Goal: Task Accomplishment & Management: Use online tool/utility

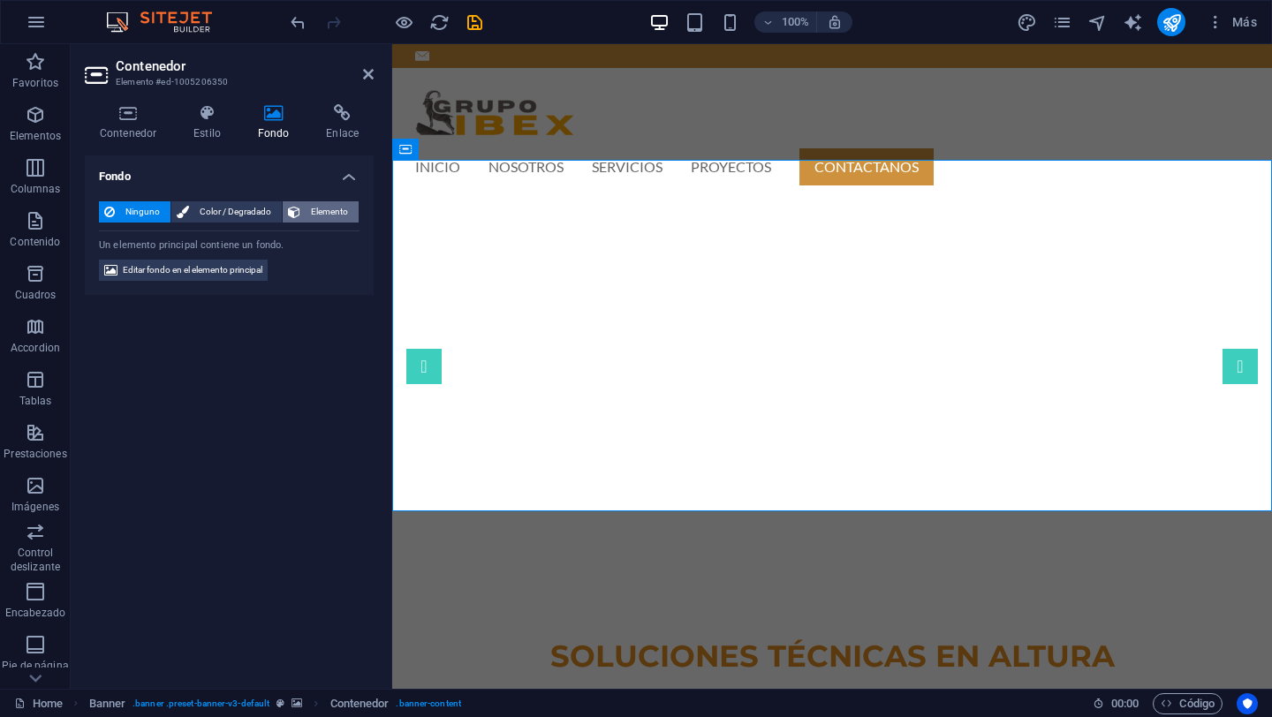
click at [332, 208] on span "Elemento" at bounding box center [330, 211] width 48 height 21
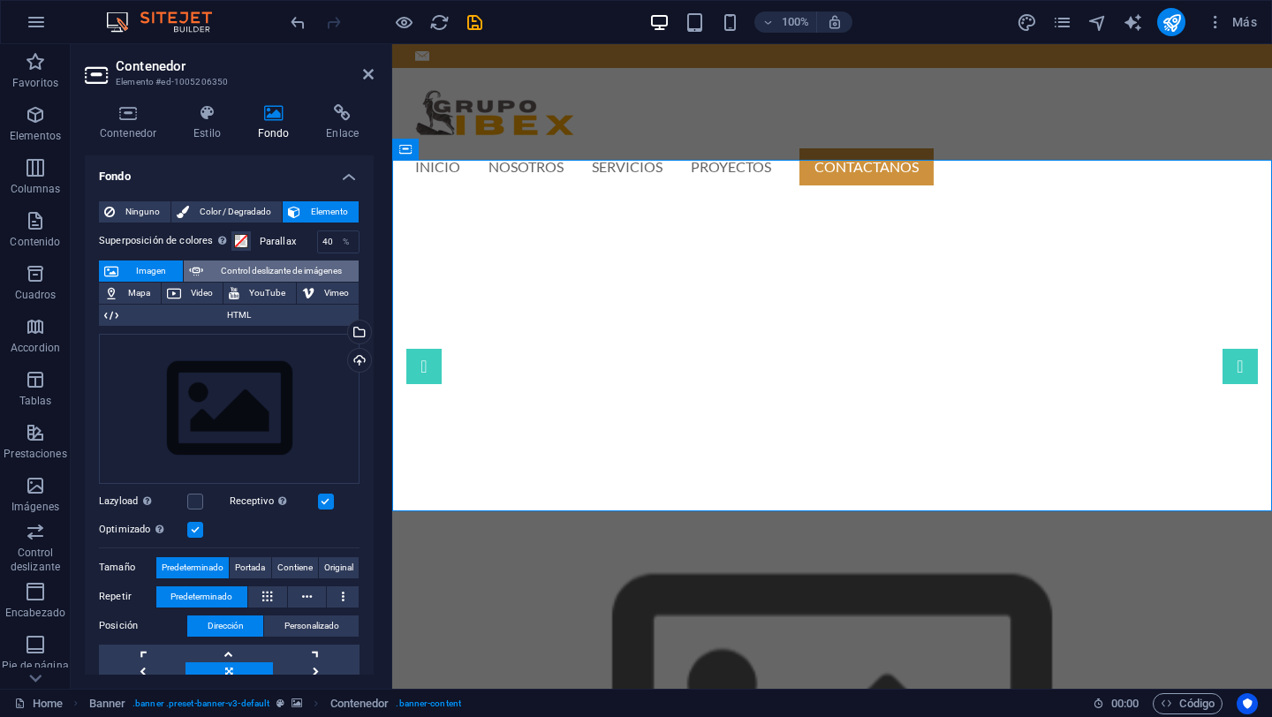
click at [258, 272] on span "Control deslizante de imágenes" at bounding box center [280, 271] width 145 height 21
select select "ms"
select select "s"
select select "progressive"
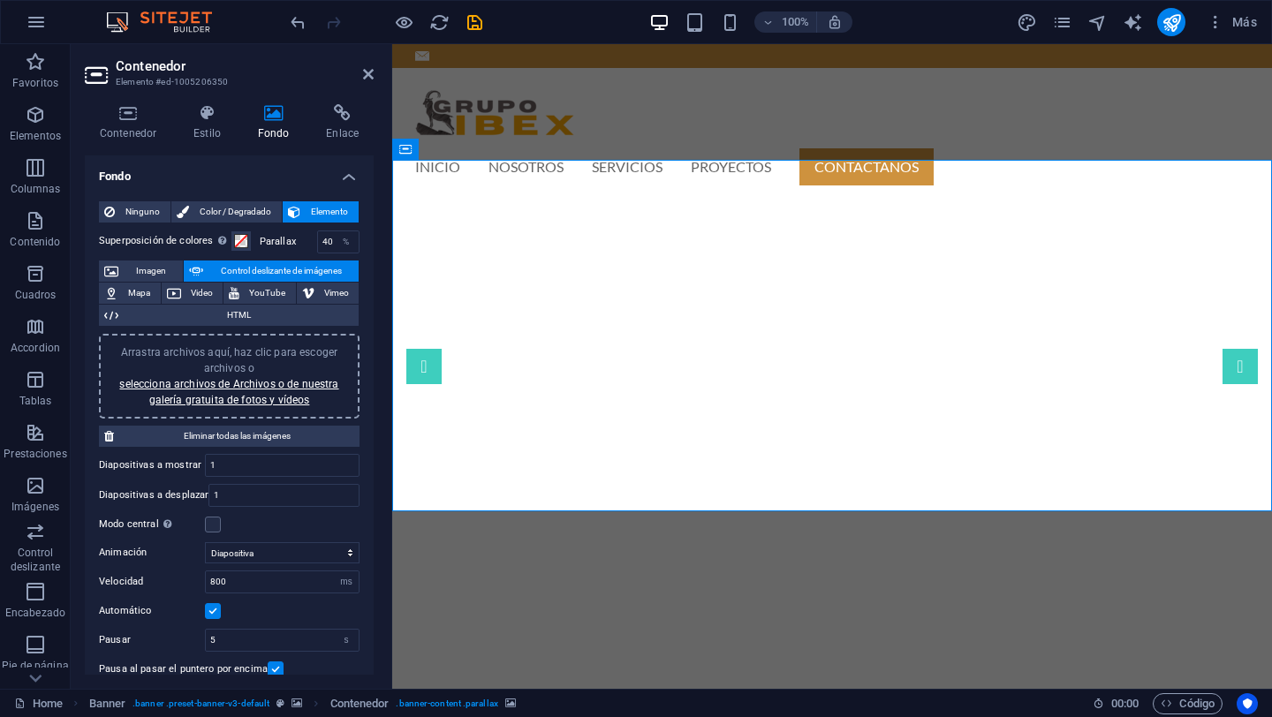
click at [140, 125] on h4 "Contenedor" at bounding box center [132, 122] width 94 height 37
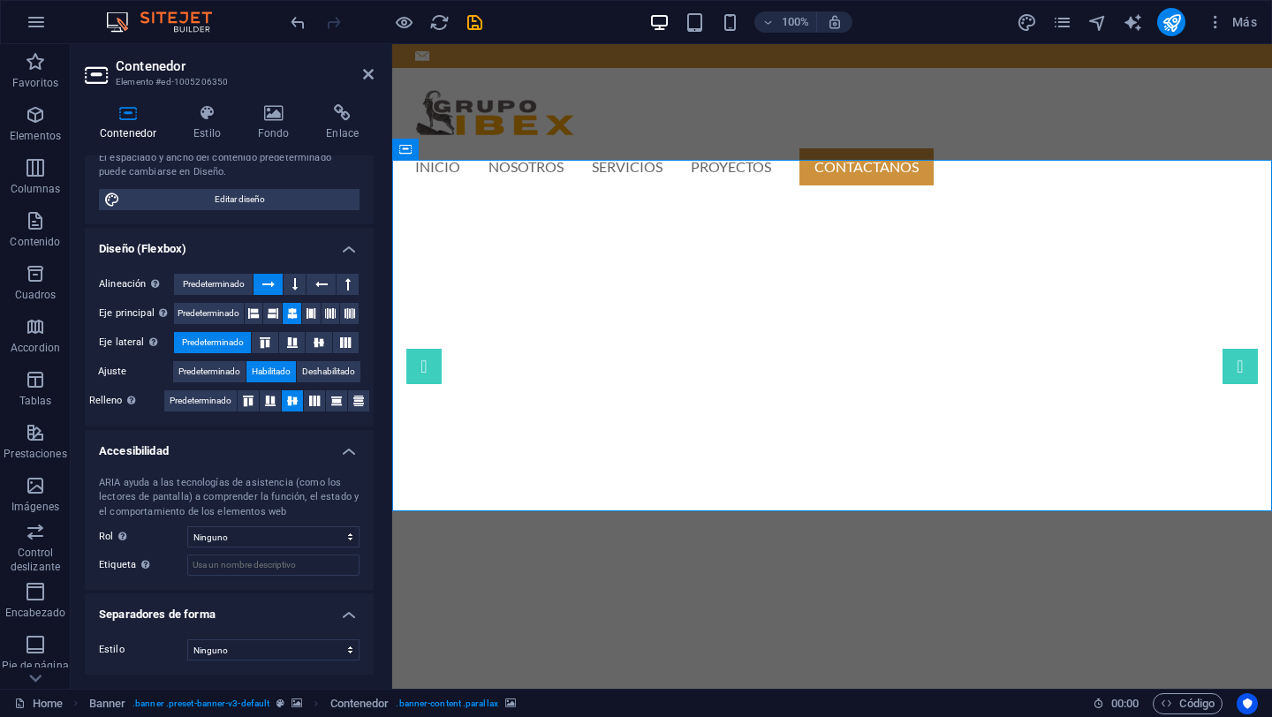
scroll to position [178, 0]
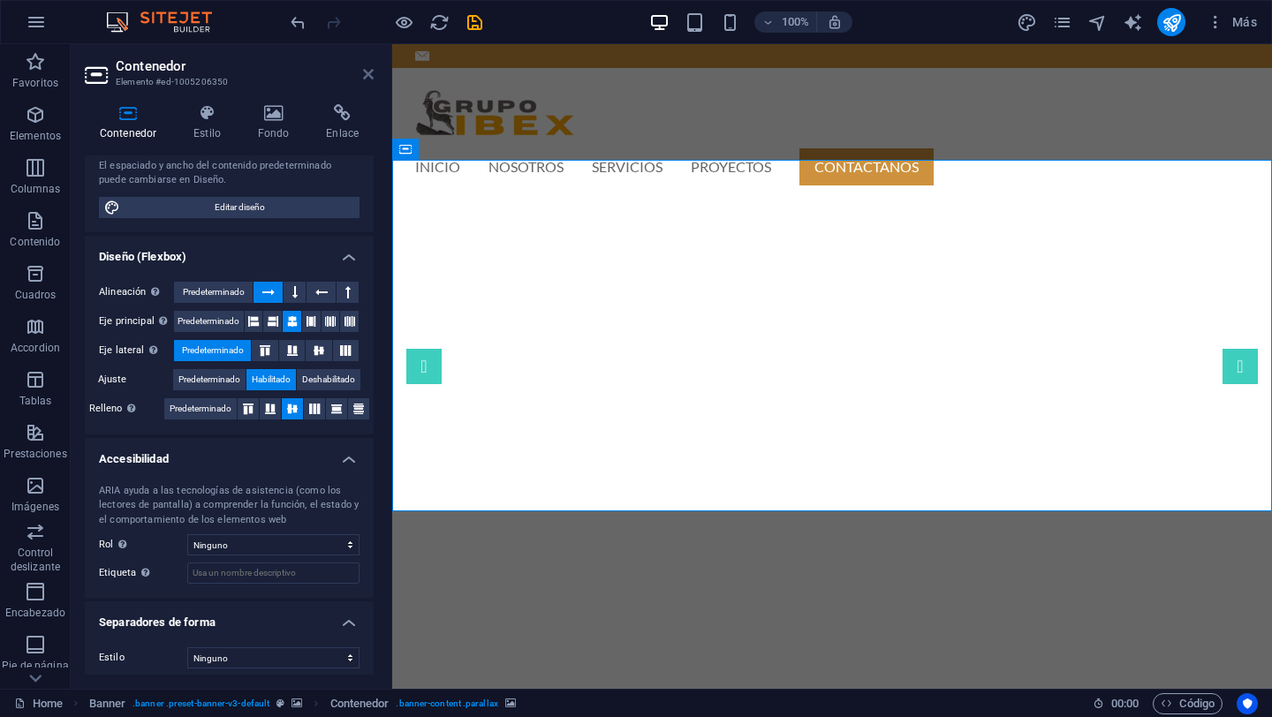
click at [368, 70] on icon at bounding box center [368, 74] width 11 height 14
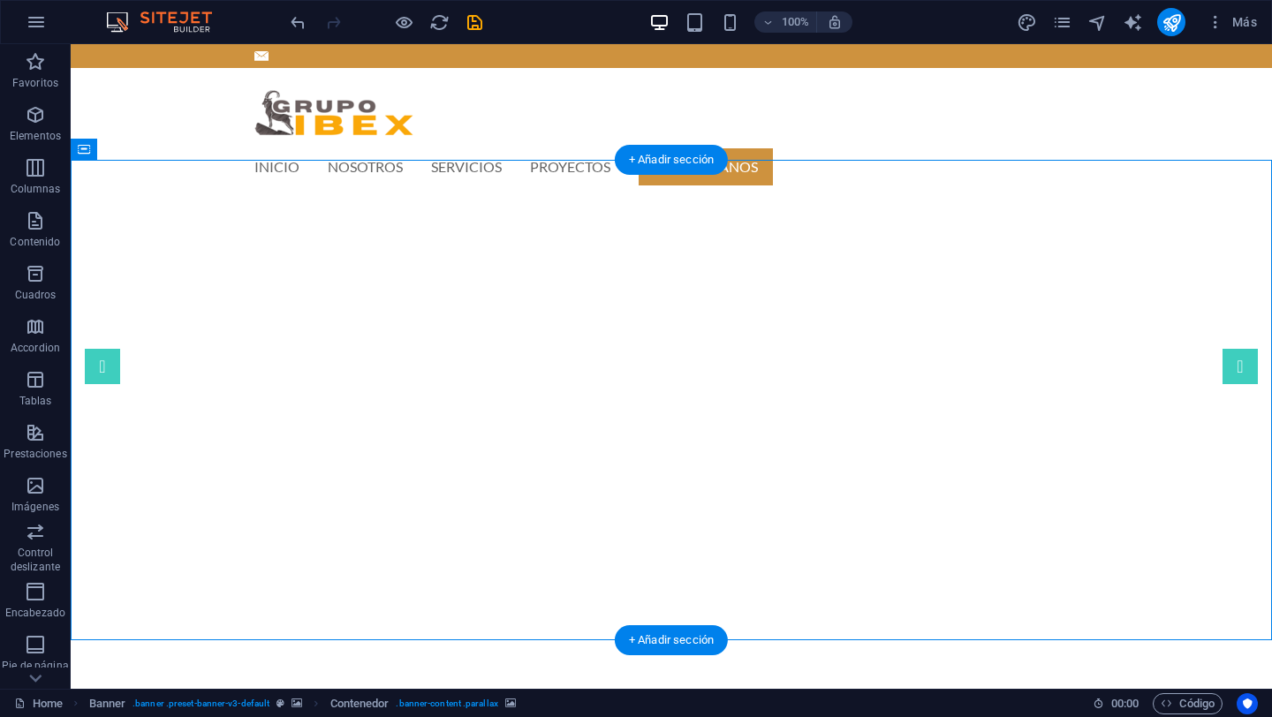
select select "ms"
select select "s"
select select "progressive"
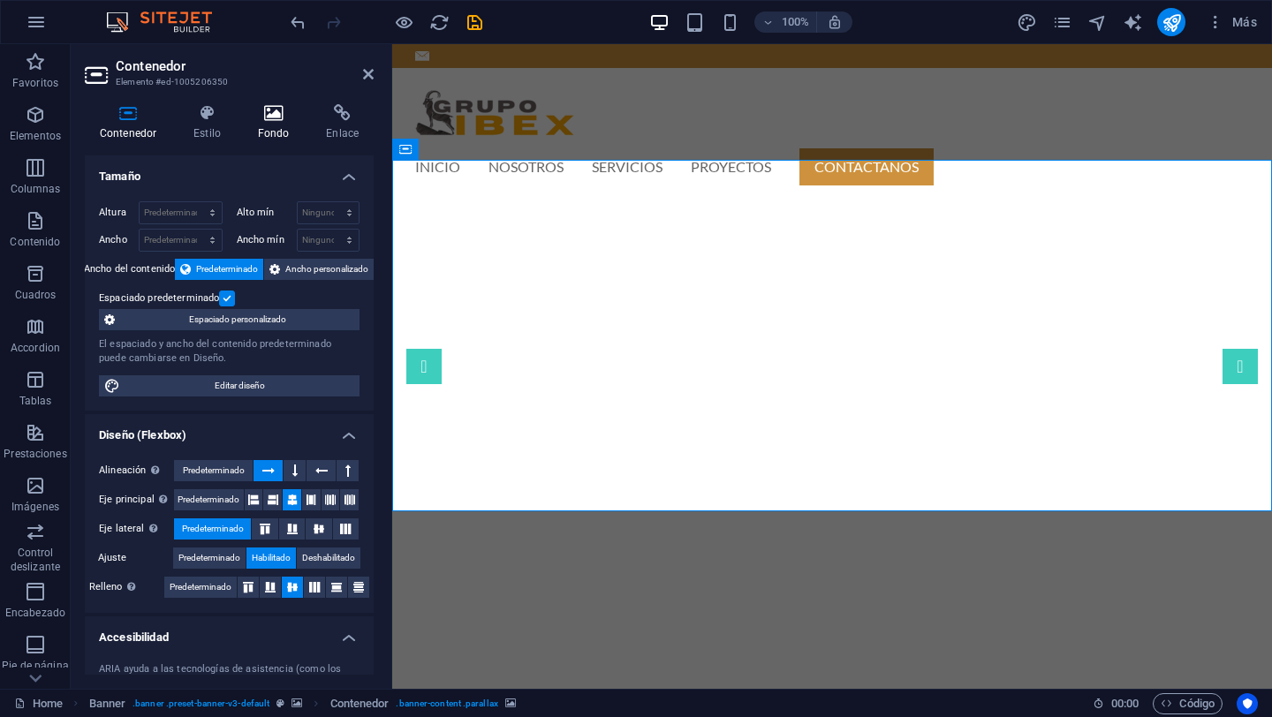
click at [280, 134] on h4 "Fondo" at bounding box center [277, 122] width 69 height 37
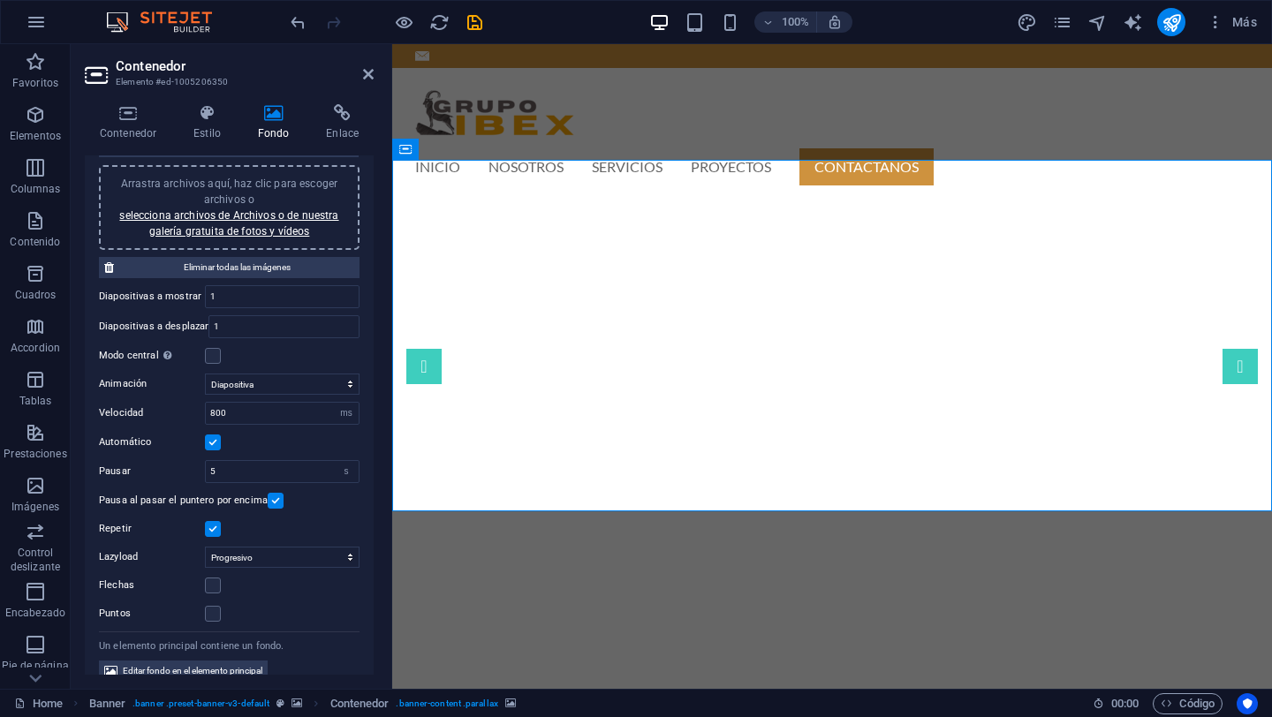
scroll to position [190, 0]
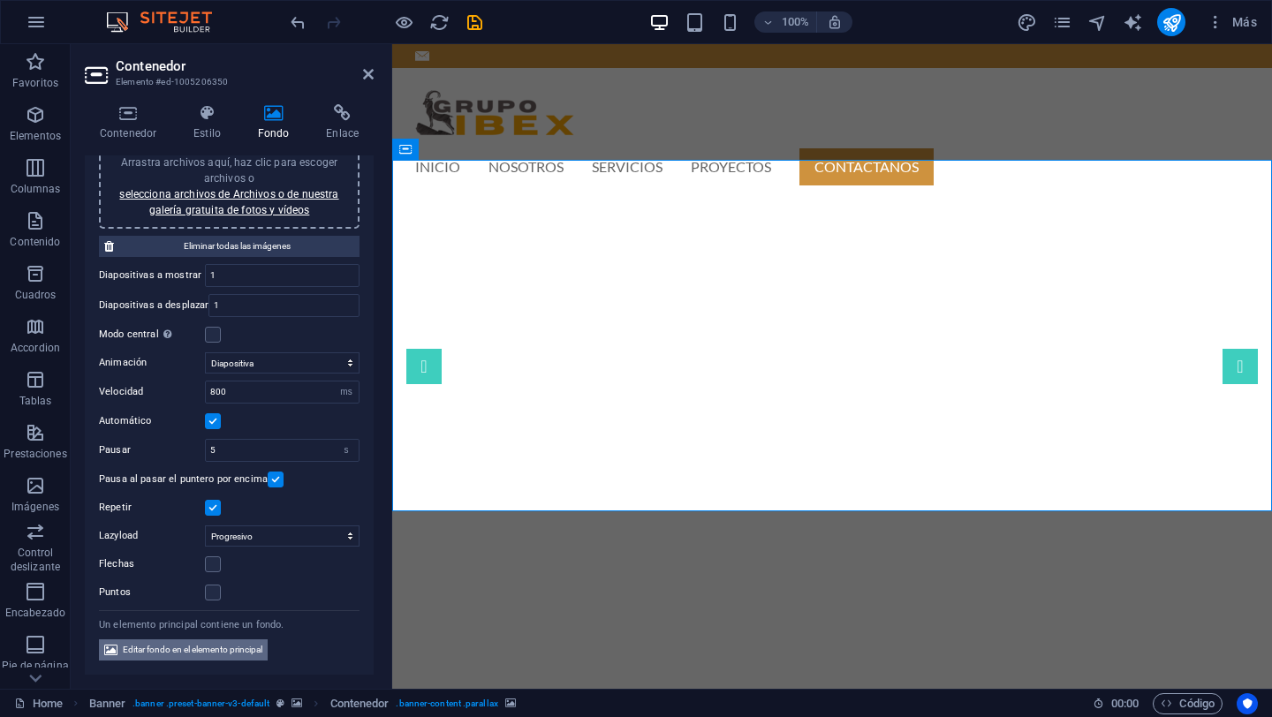
click at [194, 653] on span "Editar fondo en el elemento principal" at bounding box center [193, 649] width 140 height 21
select select "ms"
select select "s"
select select "progressive"
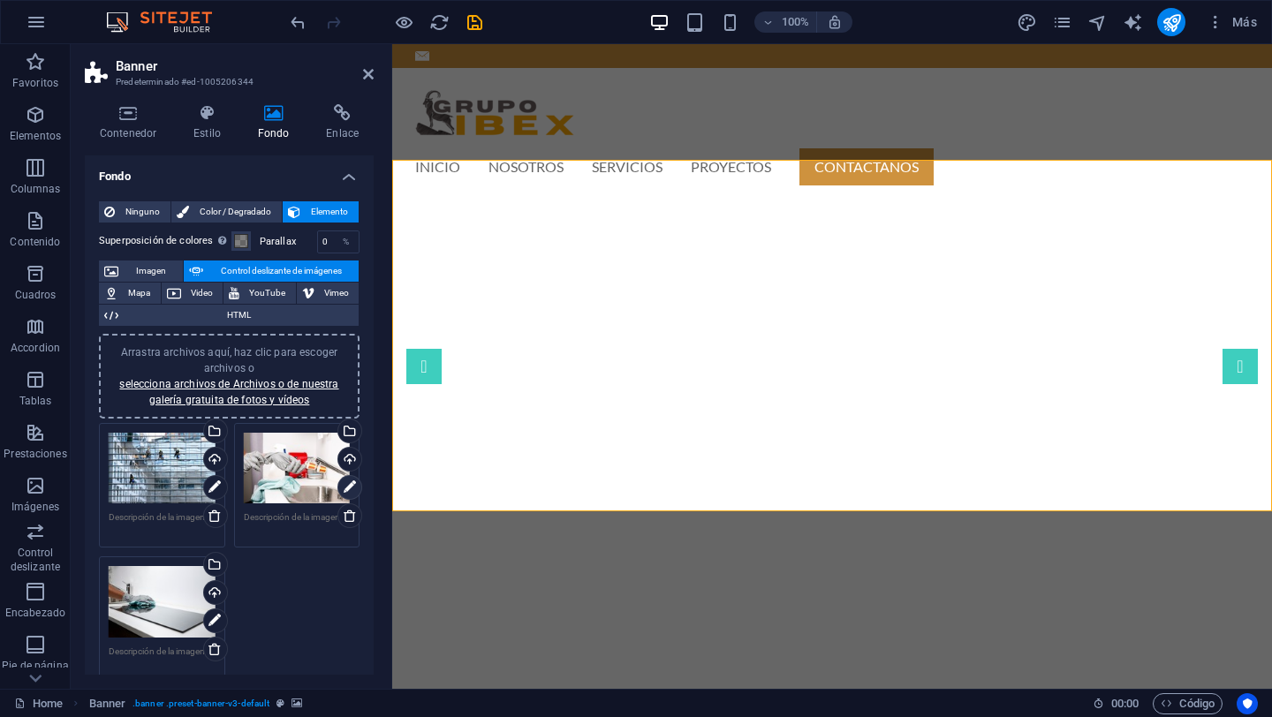
click at [348, 488] on icon at bounding box center [350, 487] width 12 height 21
click at [346, 429] on div "Selecciona archivos del administrador de archivos, de la galería de fotos o car…" at bounding box center [348, 432] width 26 height 26
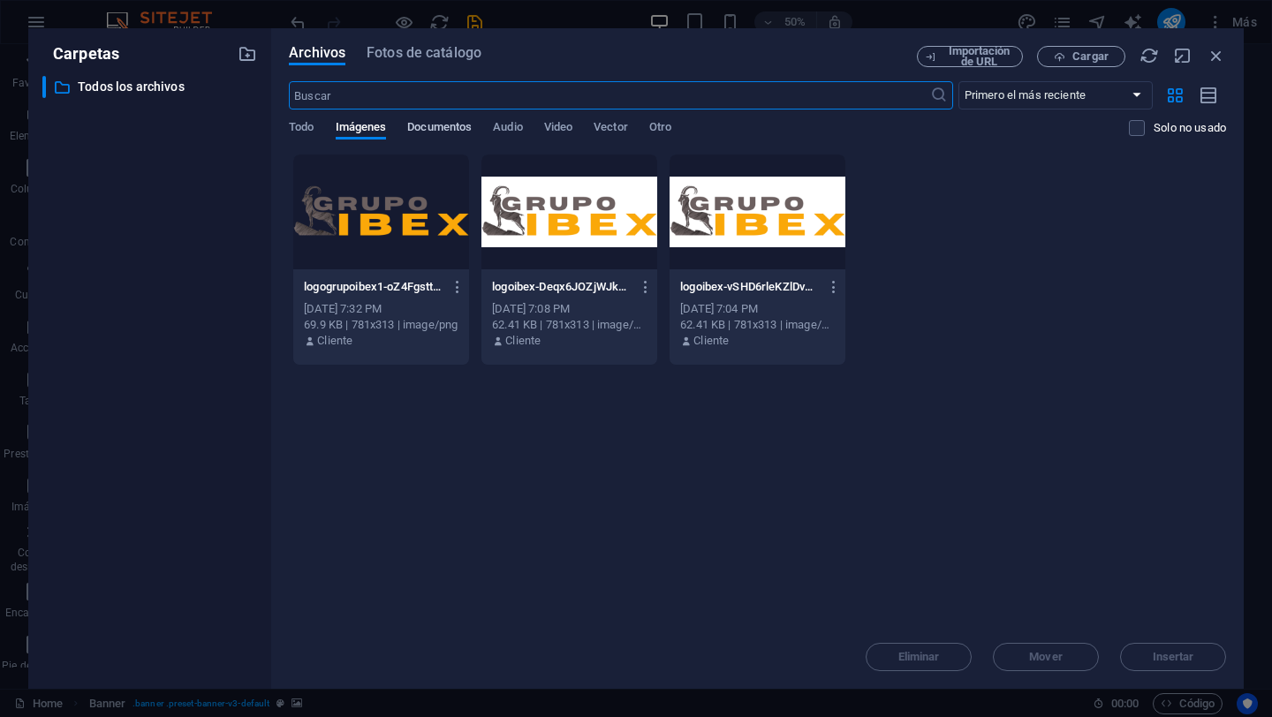
click at [451, 125] on span "Documentos" at bounding box center [439, 129] width 64 height 25
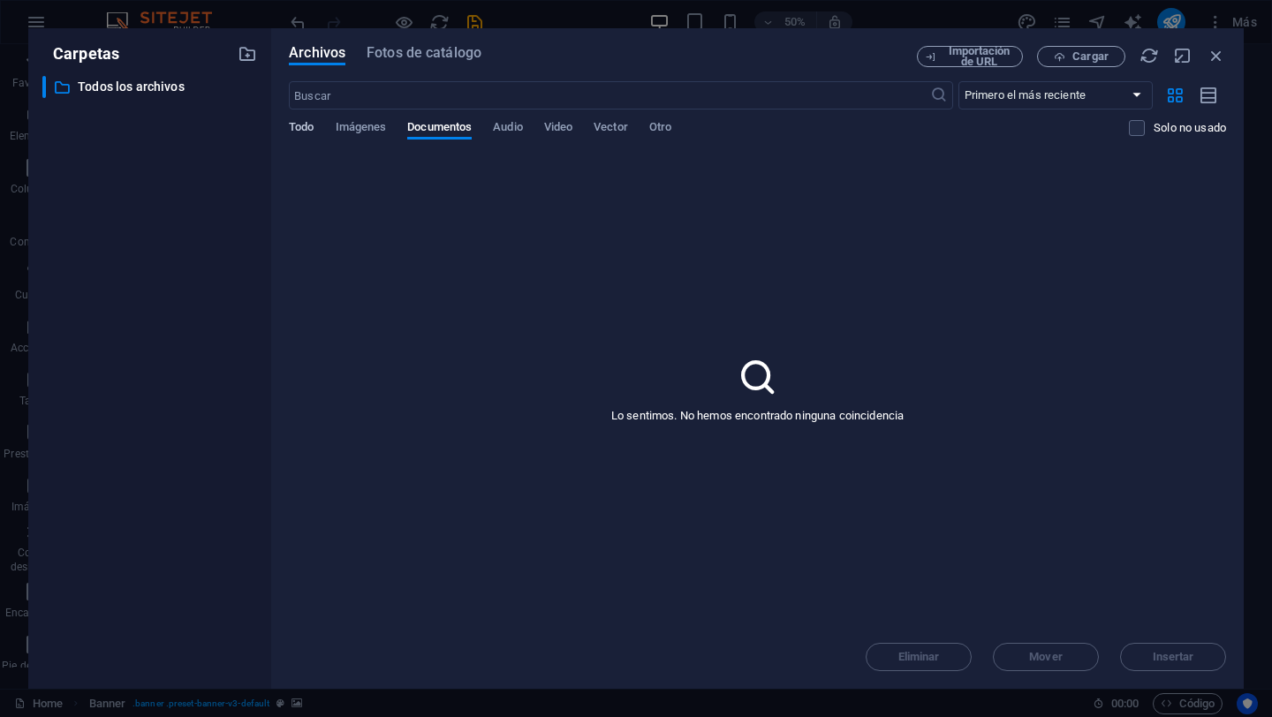
click at [307, 127] on span "Todo" at bounding box center [301, 129] width 25 height 25
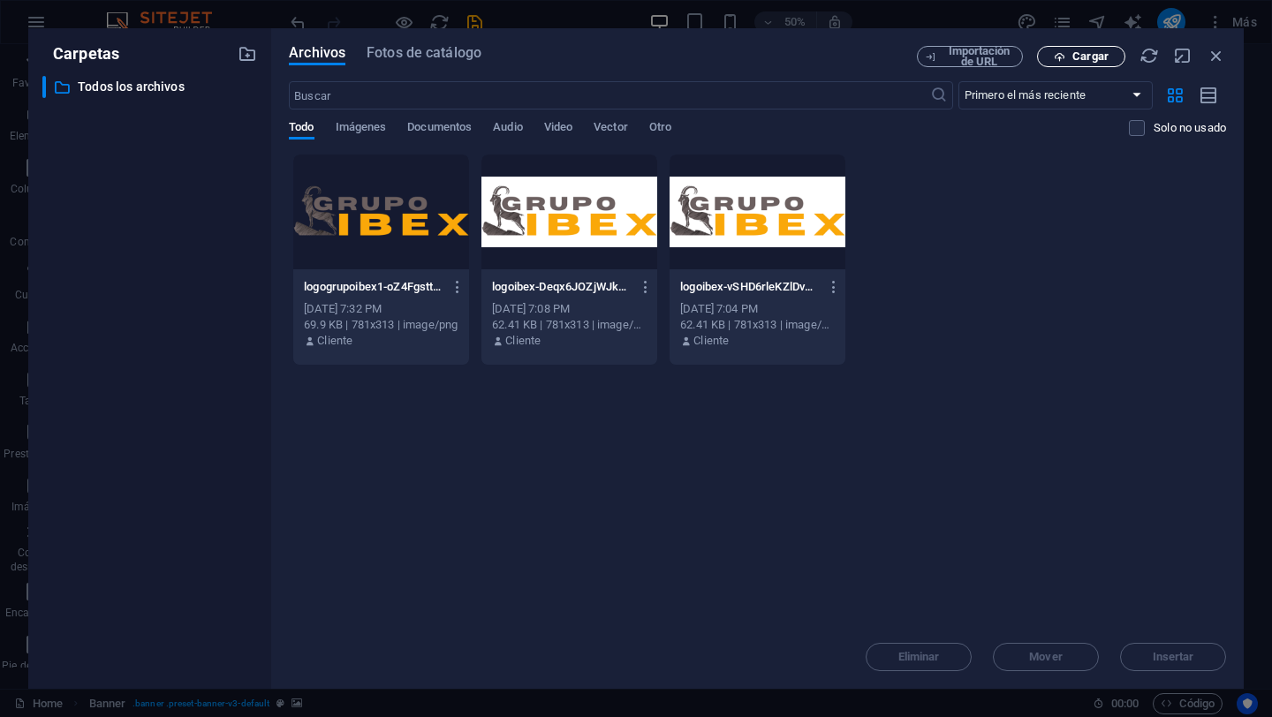
click at [1072, 51] on span "Cargar" at bounding box center [1090, 56] width 36 height 11
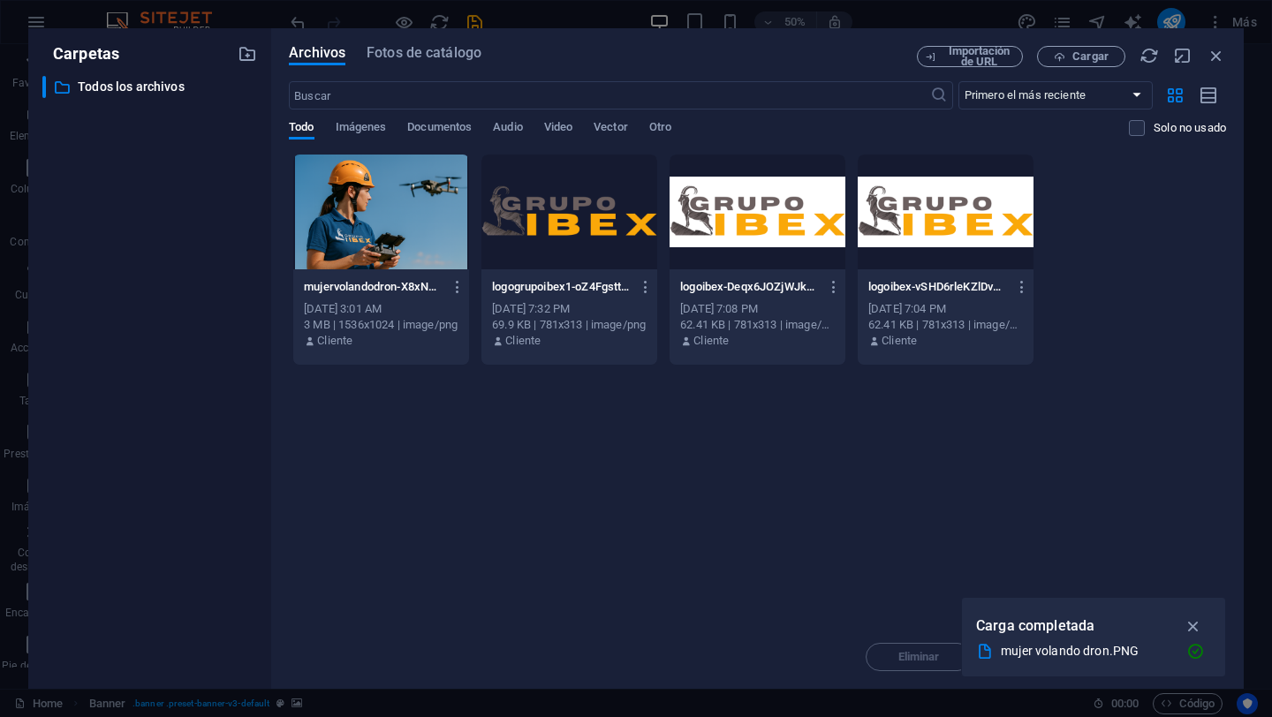
click at [366, 225] on div at bounding box center [381, 212] width 176 height 115
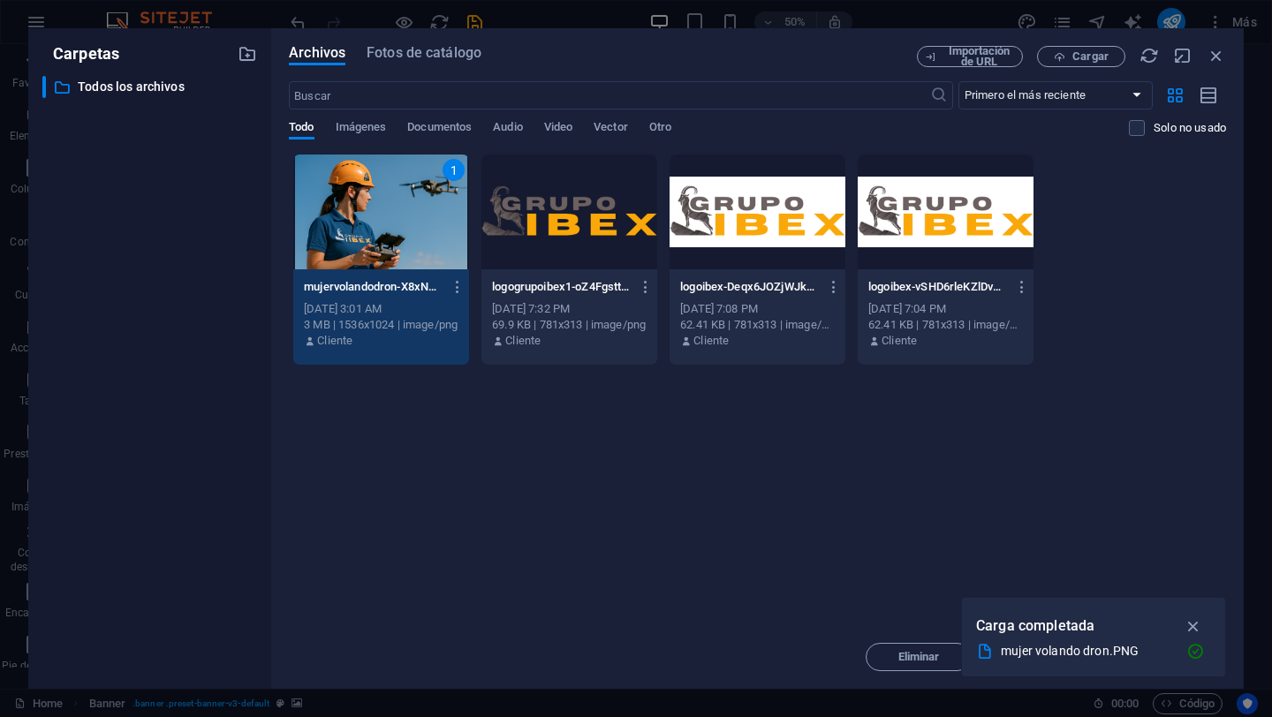
click at [404, 211] on div "1" at bounding box center [381, 212] width 176 height 115
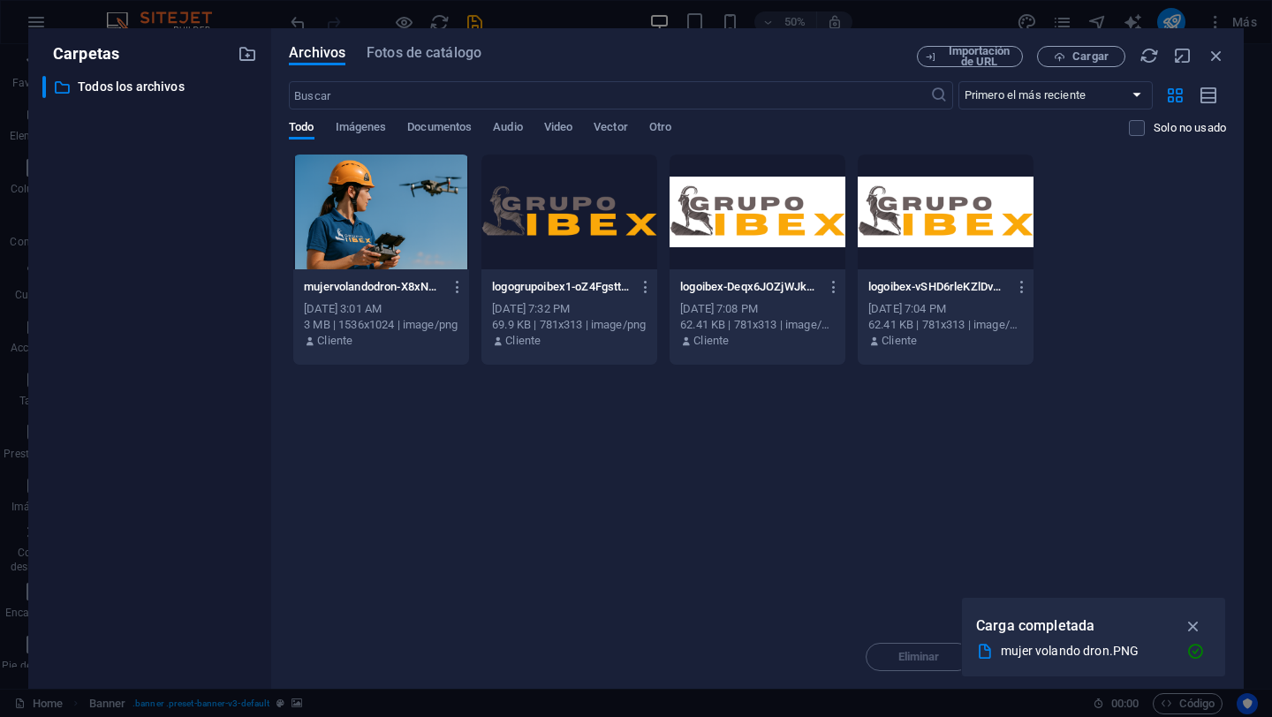
click at [404, 211] on div at bounding box center [381, 212] width 176 height 115
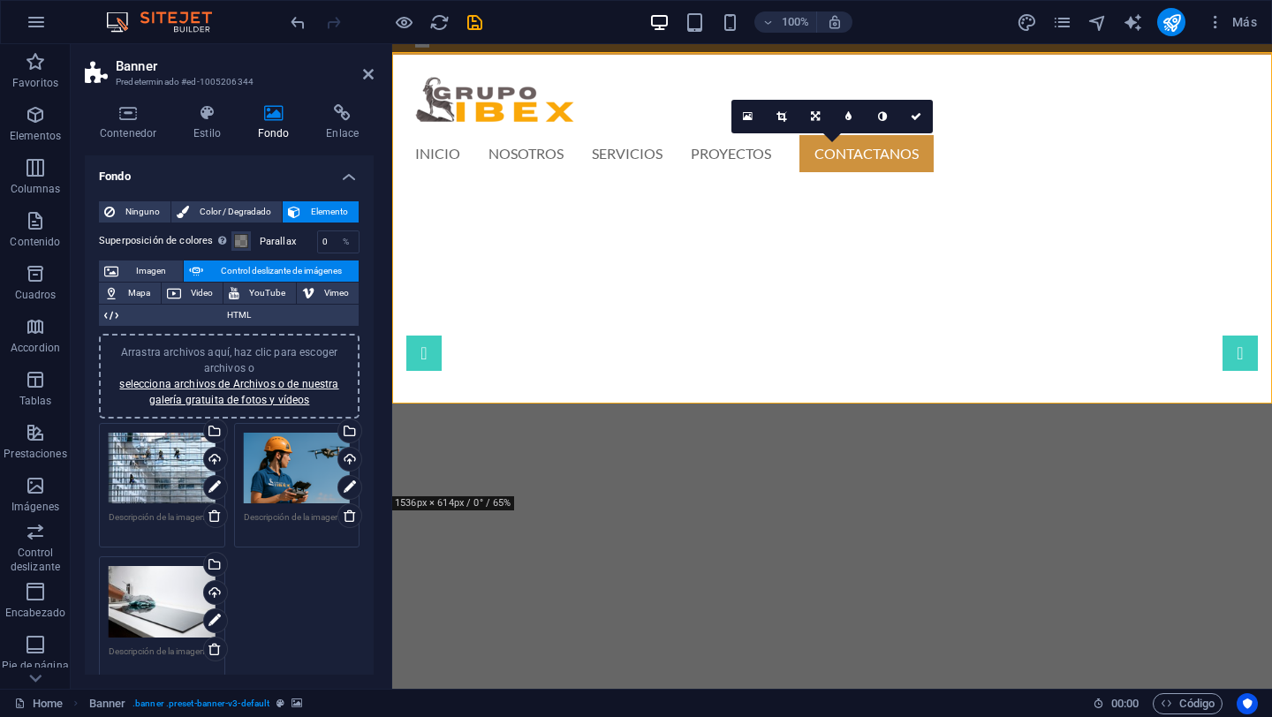
scroll to position [0, 0]
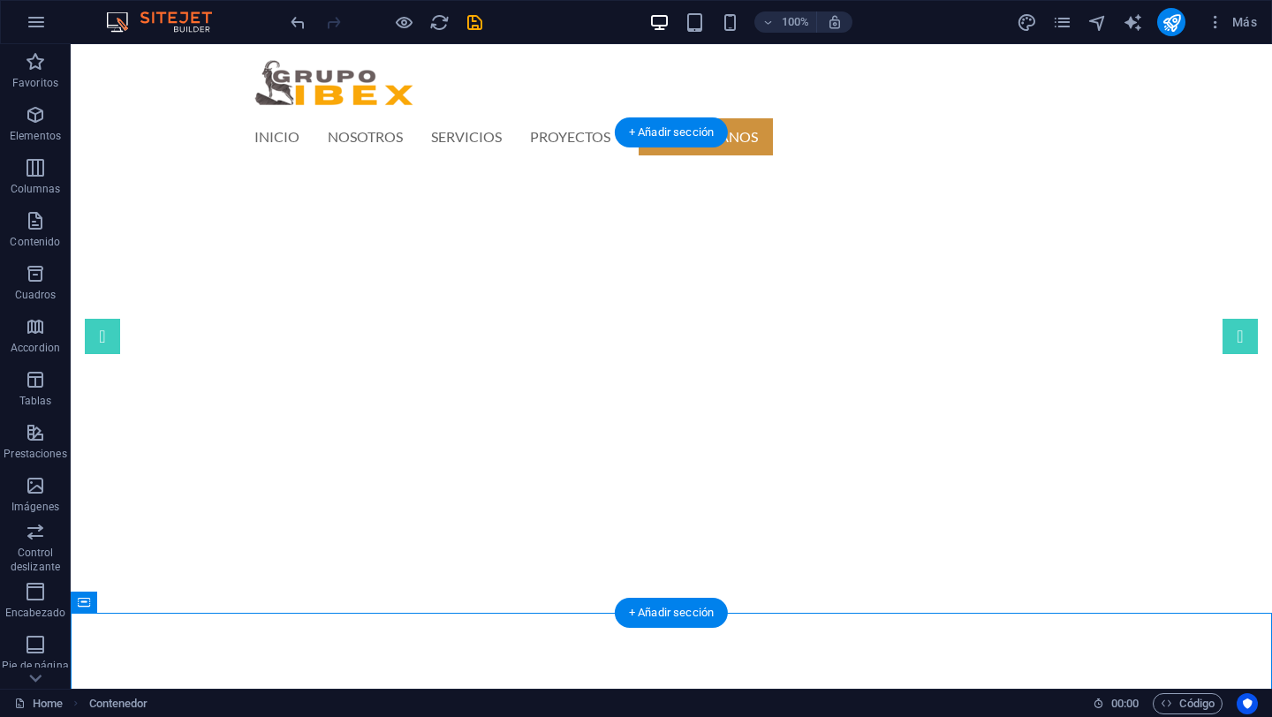
scroll to position [27, 0]
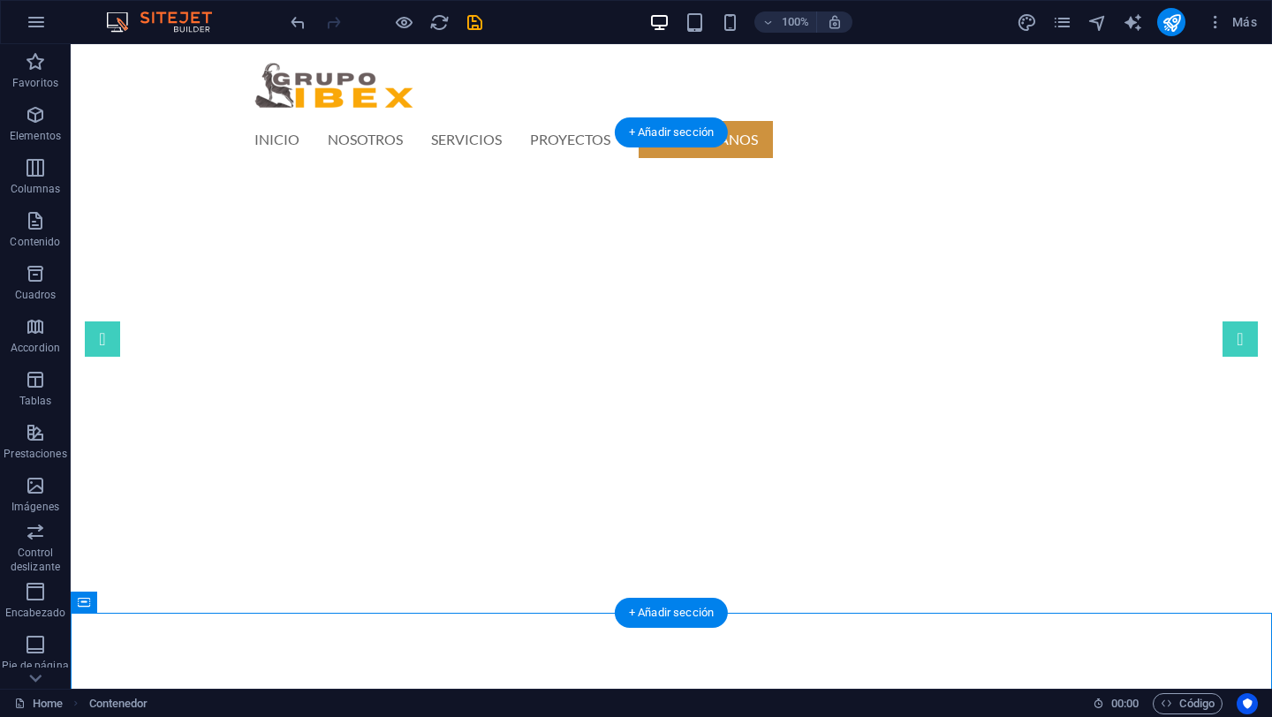
select select "ms"
select select "s"
select select "progressive"
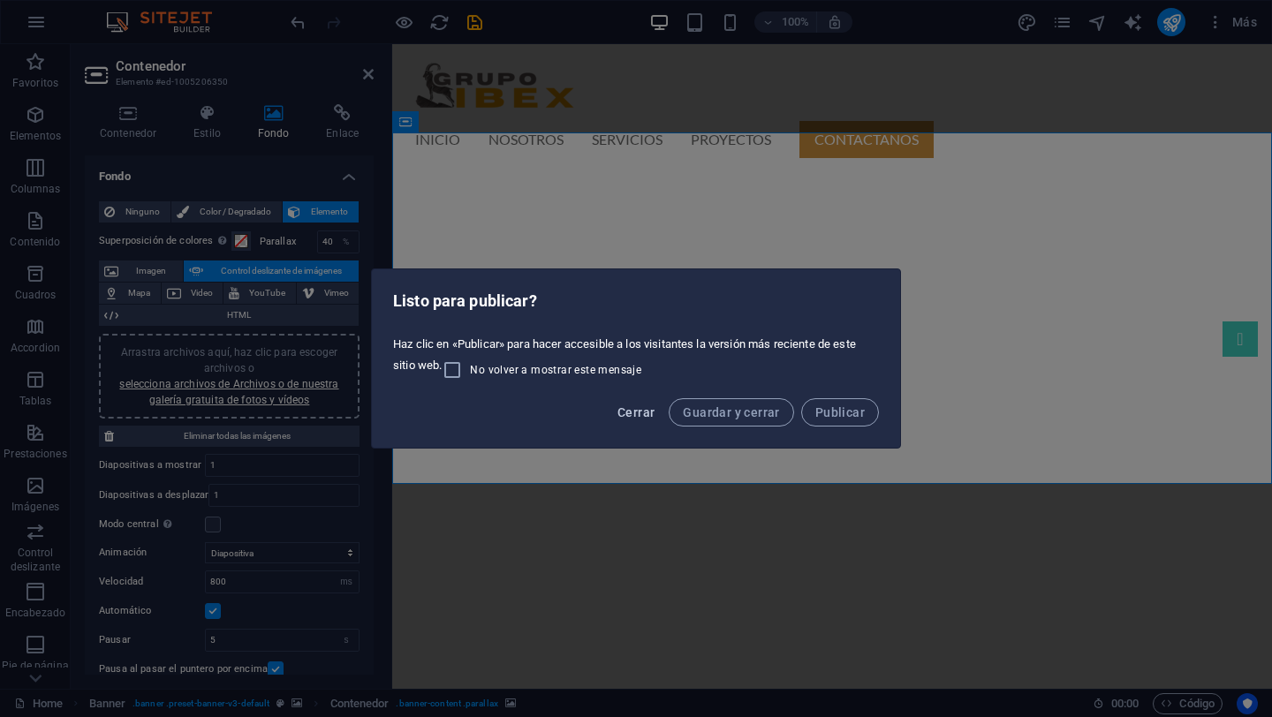
click at [636, 411] on span "Cerrar" at bounding box center [635, 412] width 37 height 14
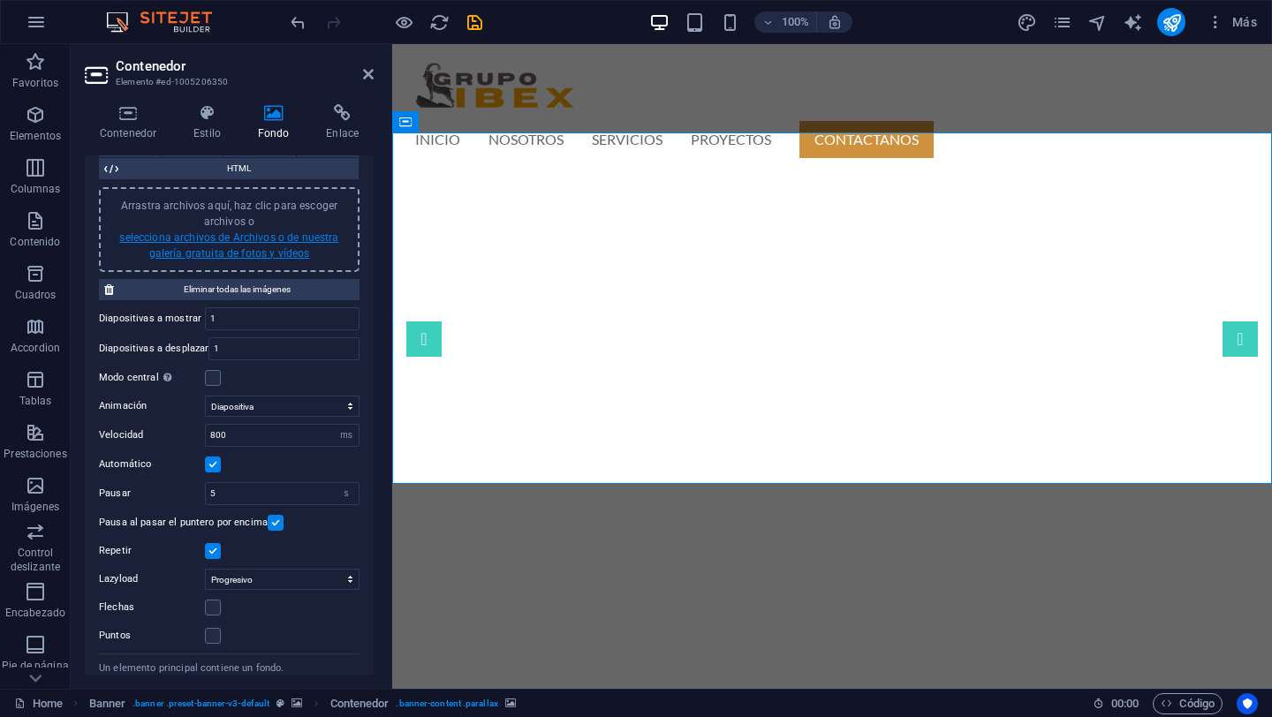
scroll to position [190, 0]
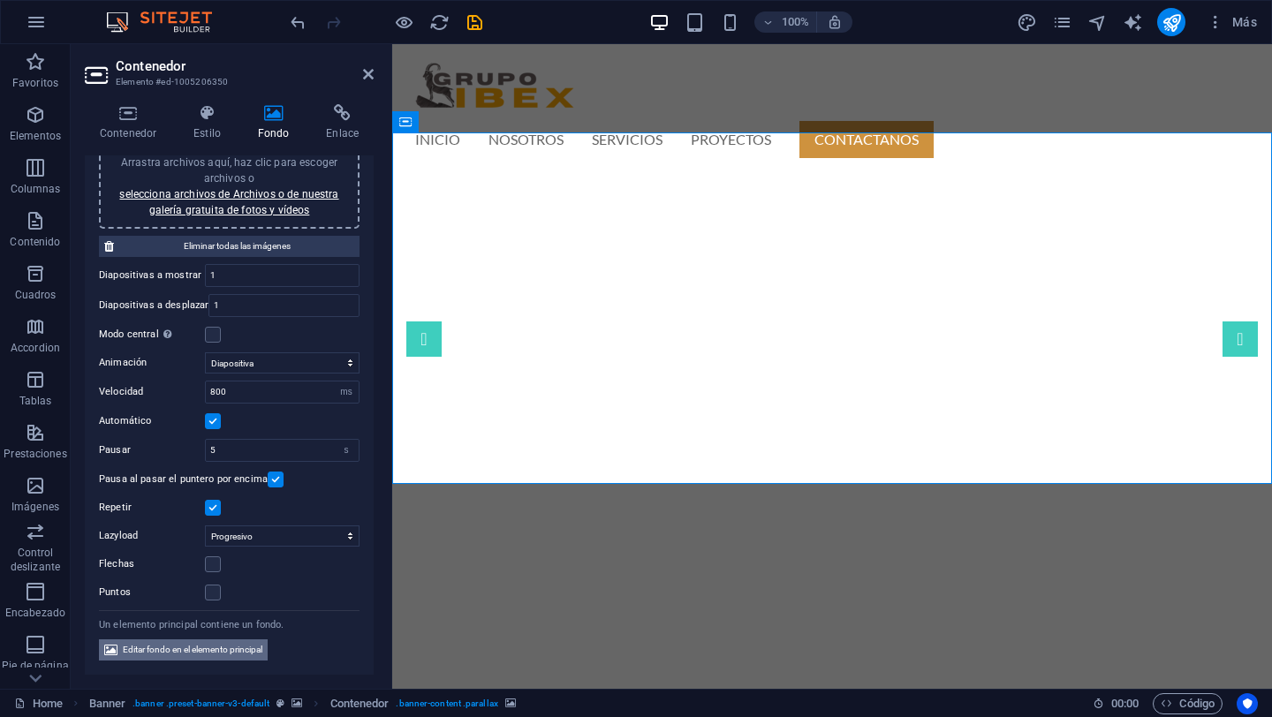
click at [200, 649] on span "Editar fondo en el elemento principal" at bounding box center [193, 649] width 140 height 21
select select "ms"
select select "s"
select select "progressive"
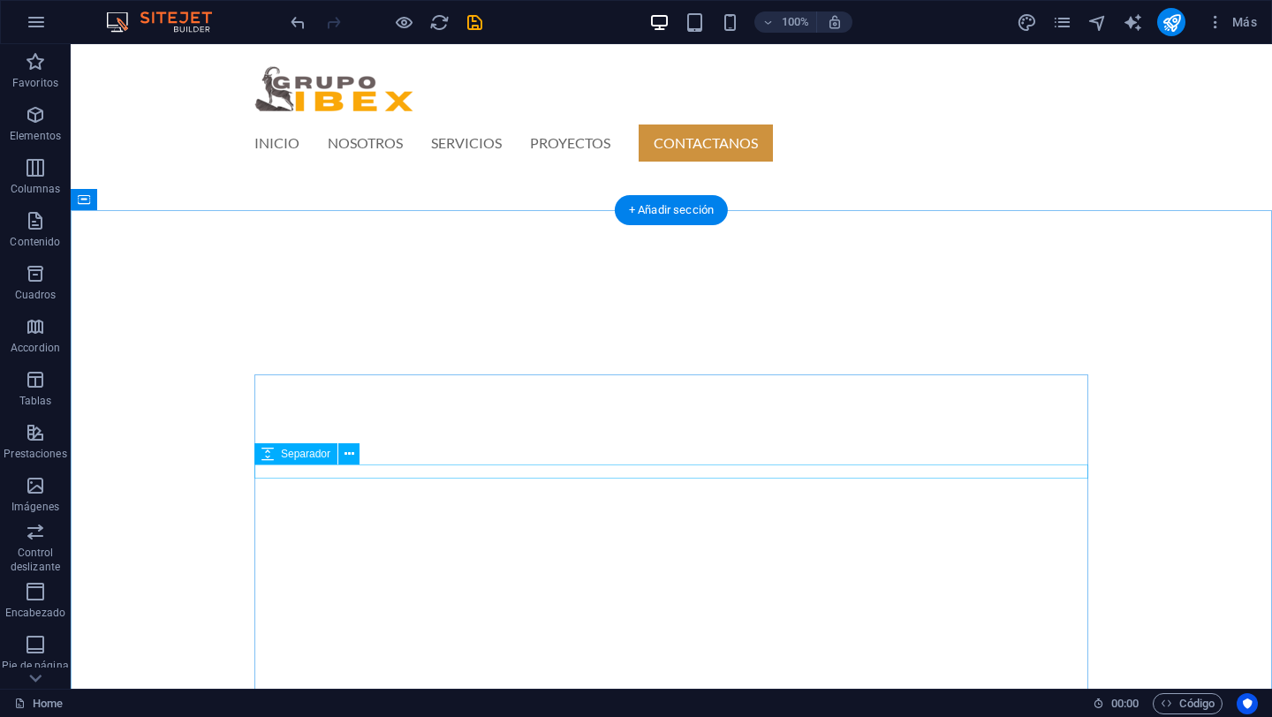
scroll to position [372, 0]
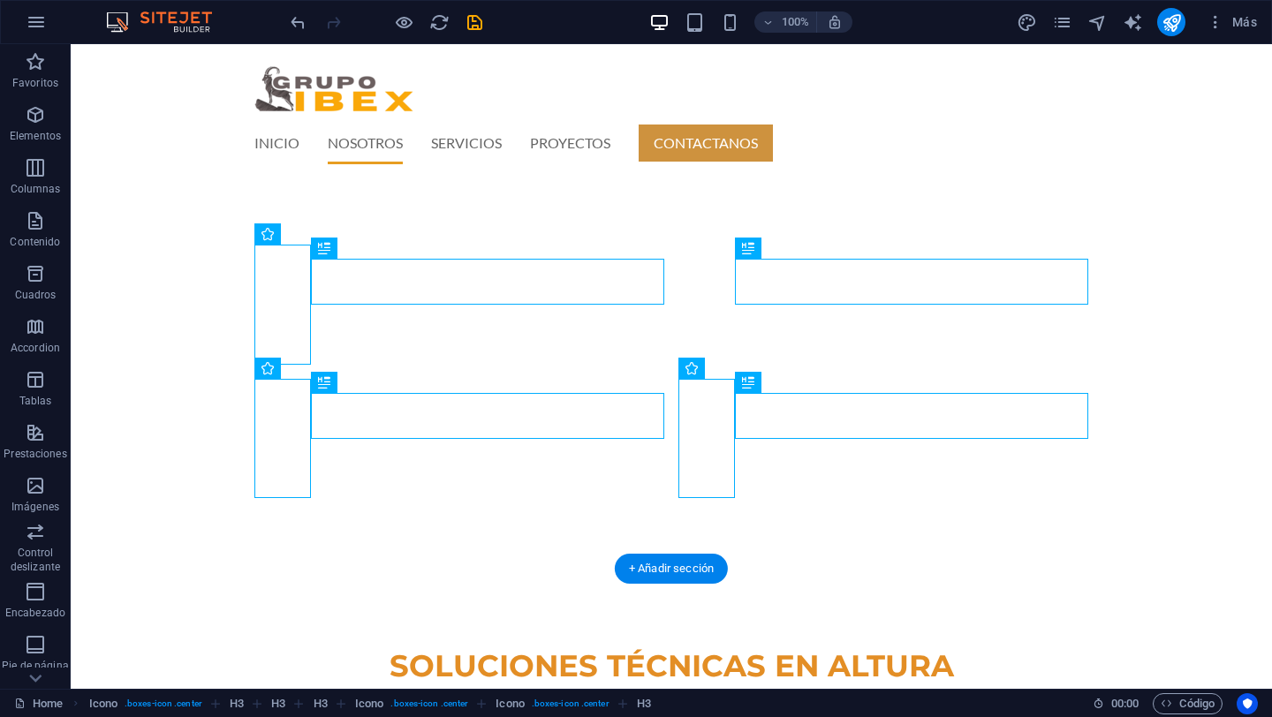
scroll to position [572, 0]
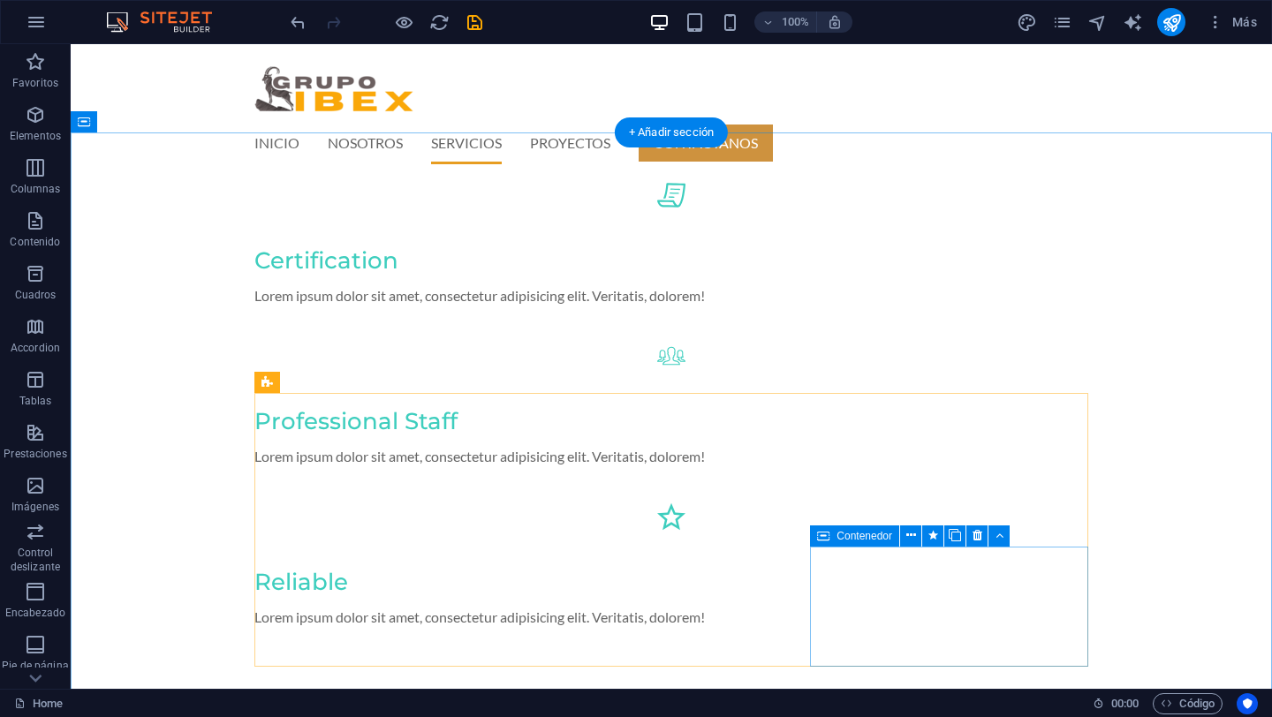
scroll to position [1645, 0]
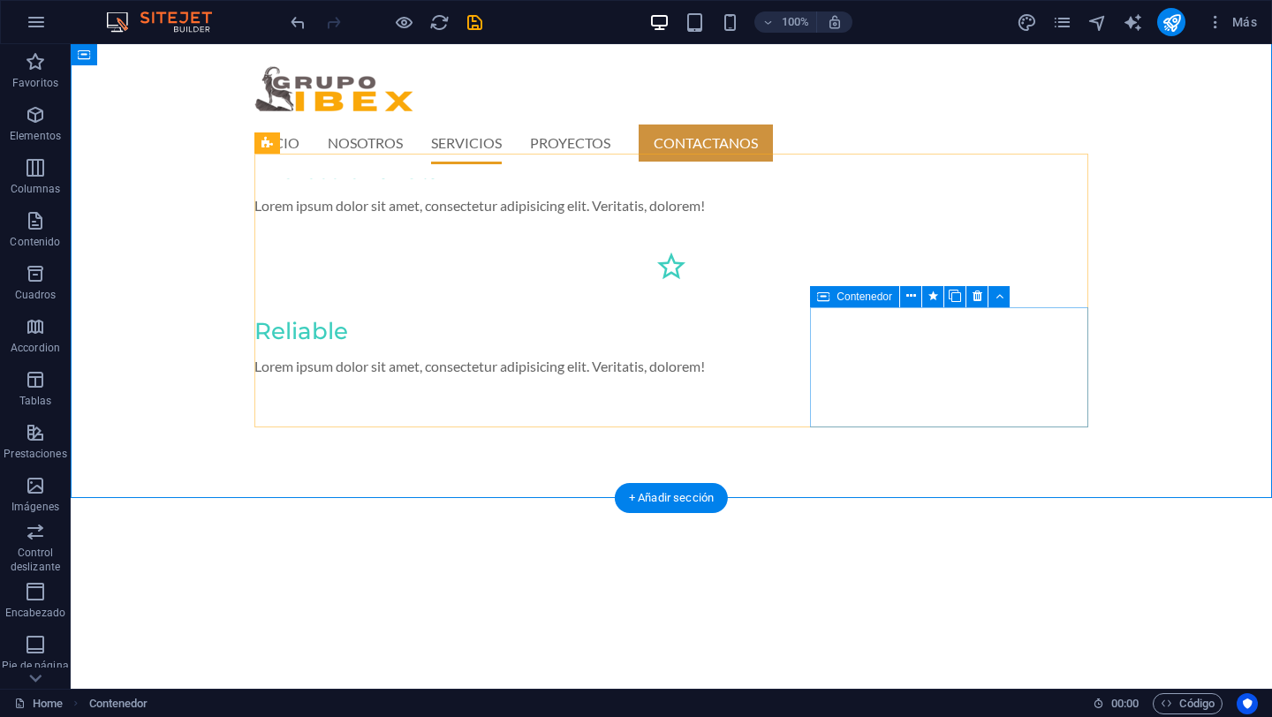
scroll to position [1877, 0]
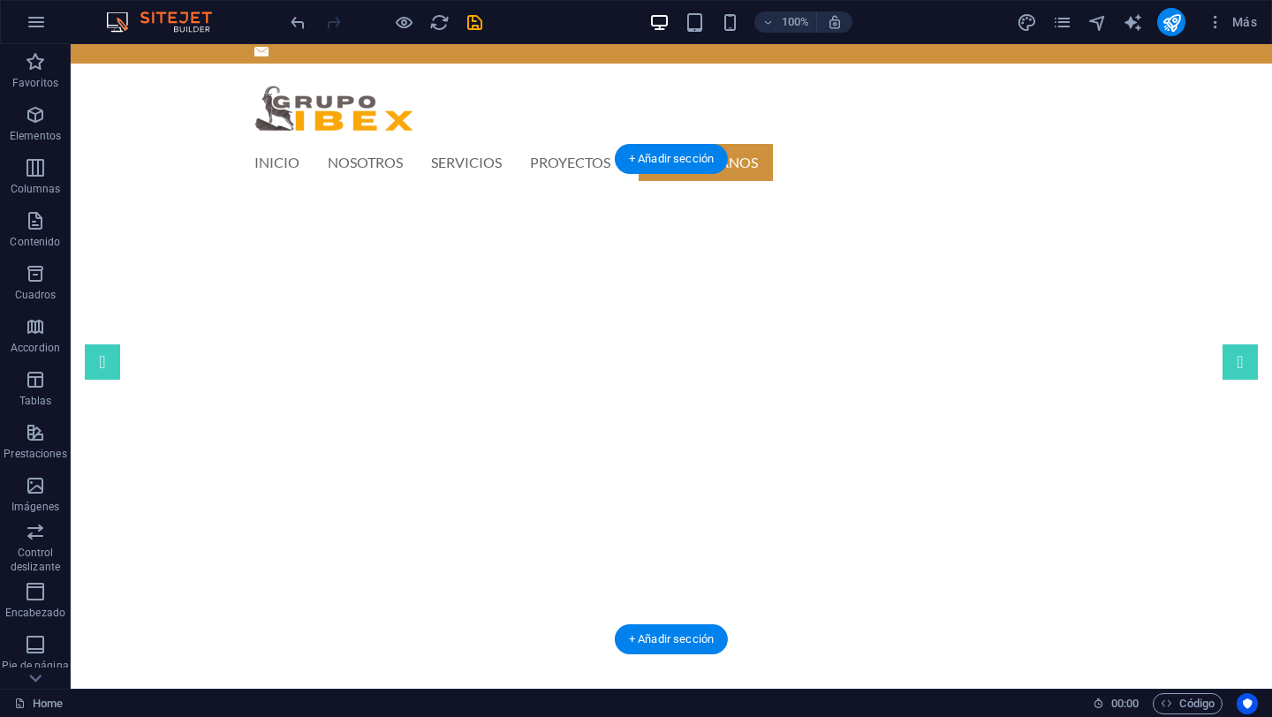
scroll to position [1, 0]
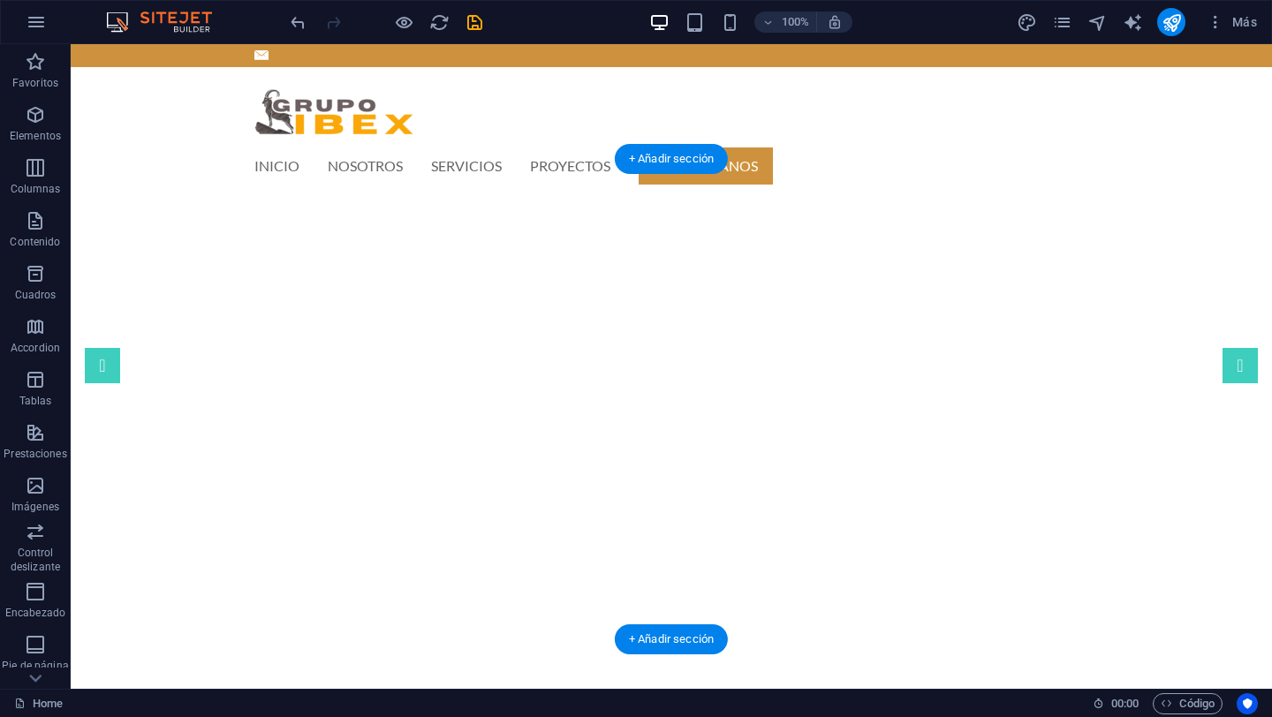
select select "ms"
select select "s"
select select "progressive"
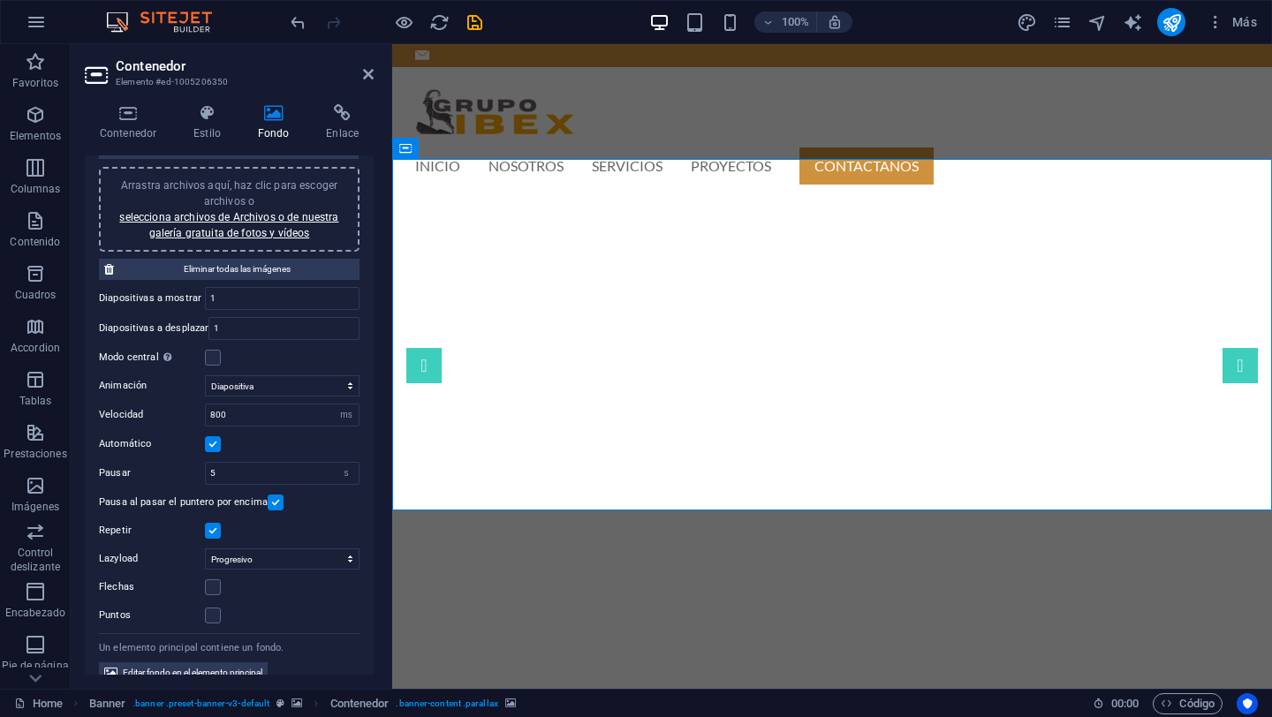
scroll to position [190, 0]
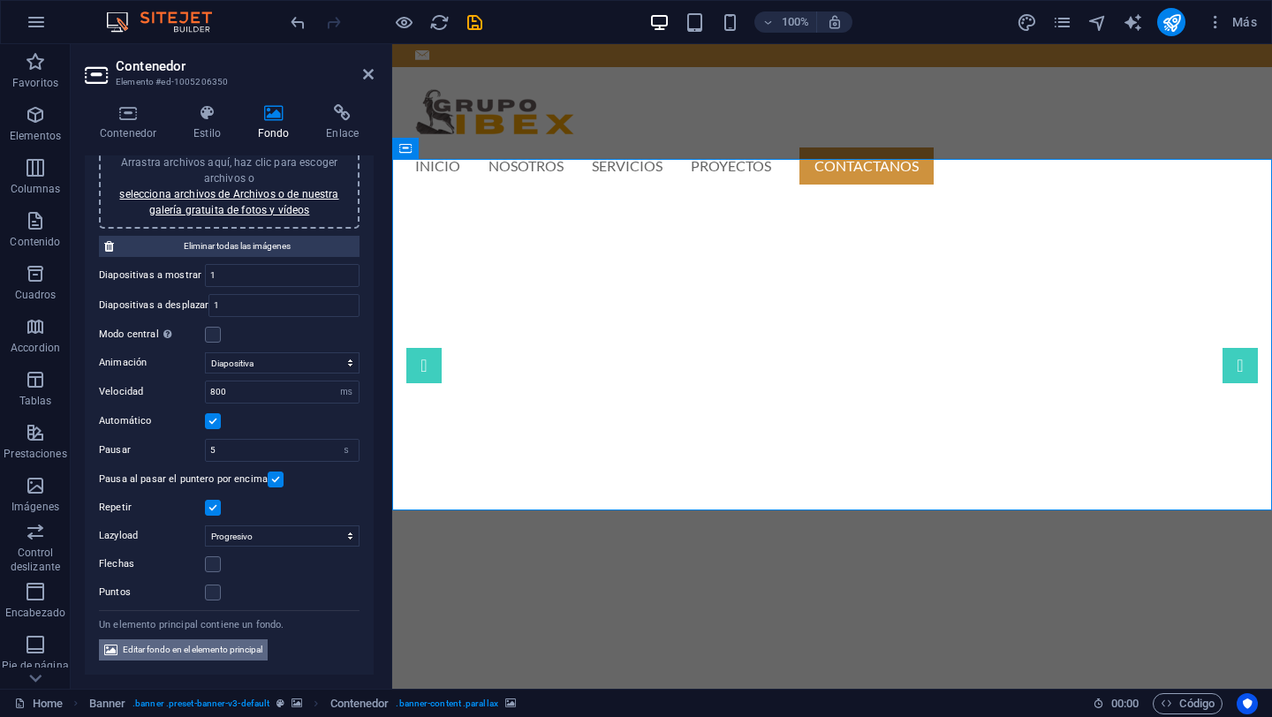
click at [230, 646] on span "Editar fondo en el elemento principal" at bounding box center [193, 649] width 140 height 21
select select "ms"
select select "s"
select select "progressive"
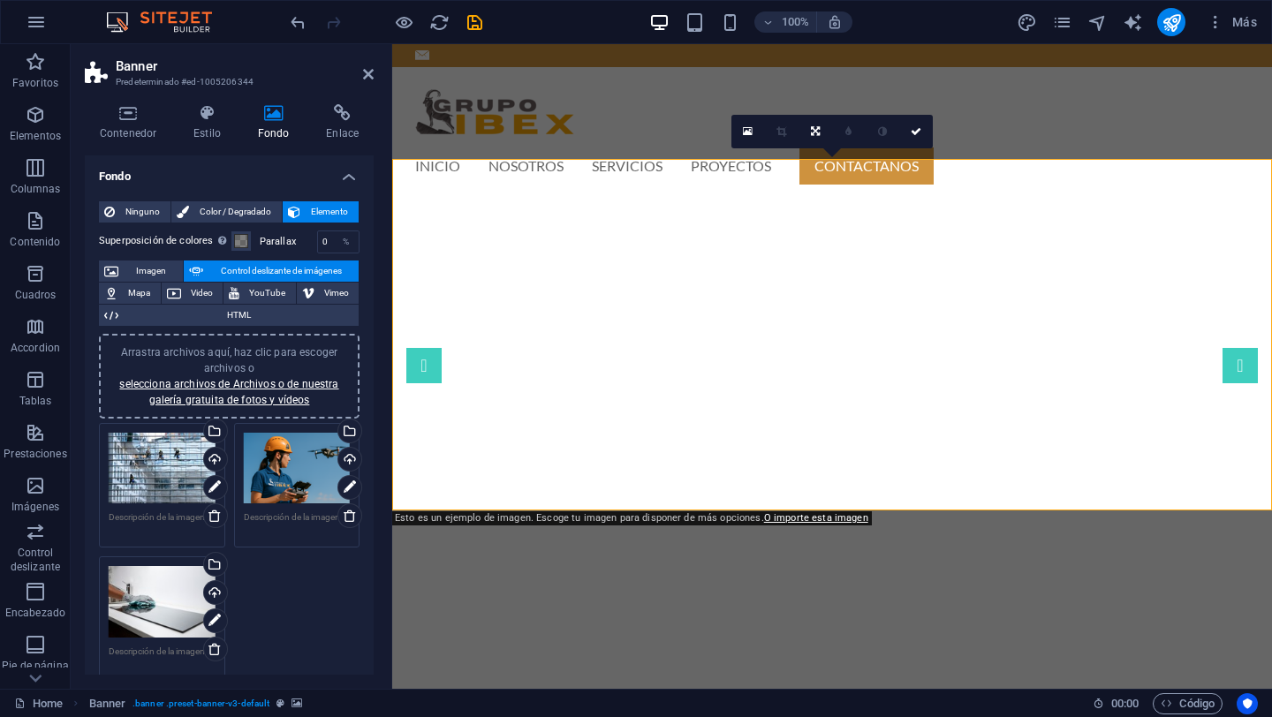
click at [164, 485] on div "Arrastra archivos aquí, haz clic para escoger archivos o selecciona archivos de…" at bounding box center [162, 468] width 107 height 71
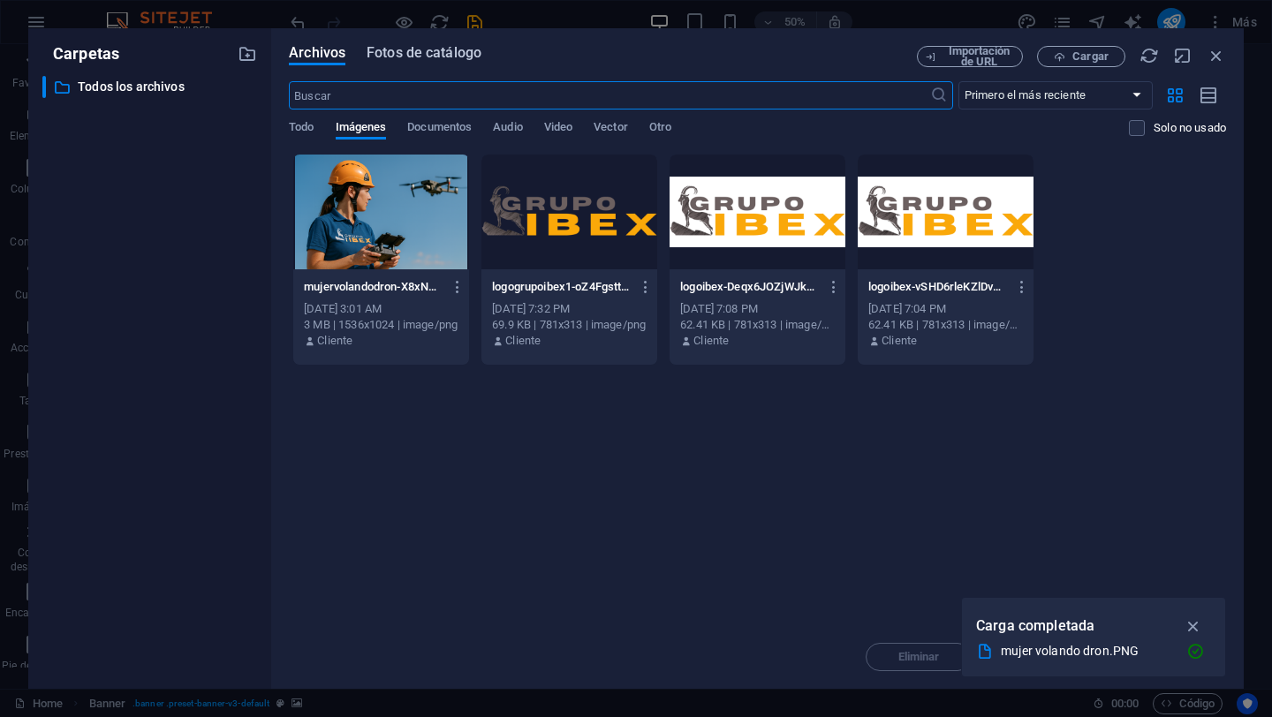
click at [441, 57] on span "Fotos de catálogo" at bounding box center [423, 52] width 115 height 21
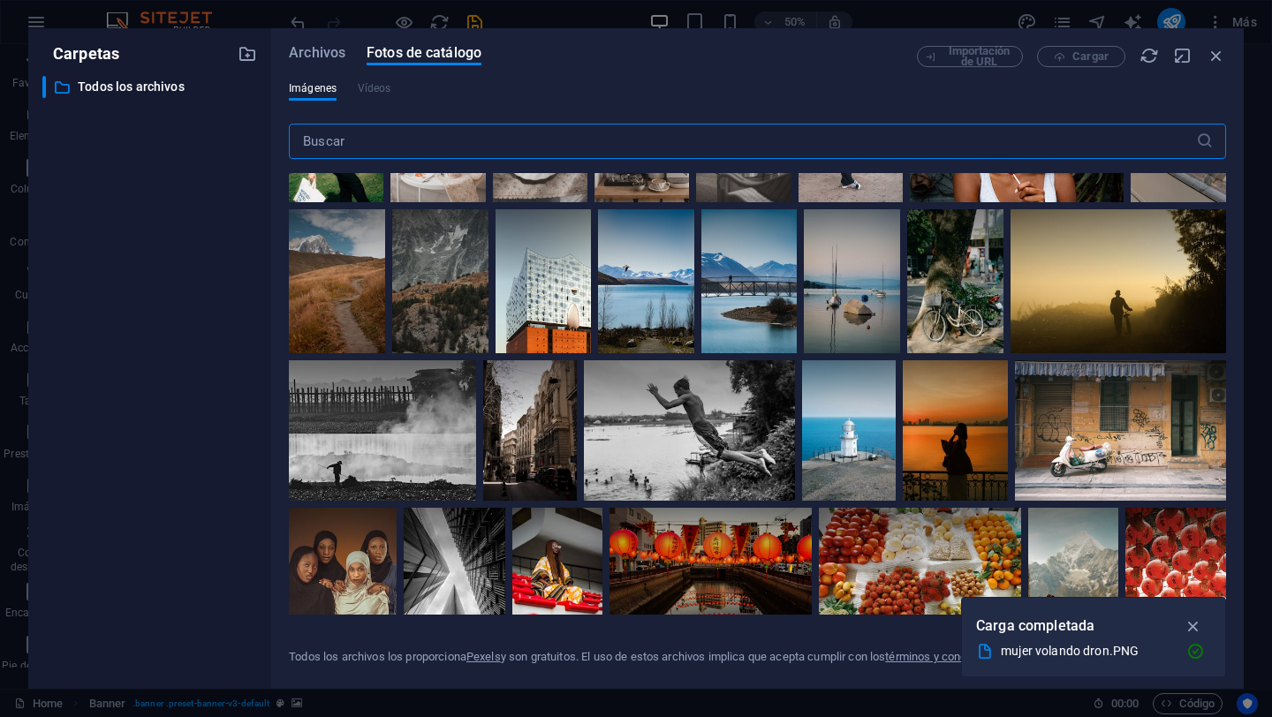
scroll to position [9421, 0]
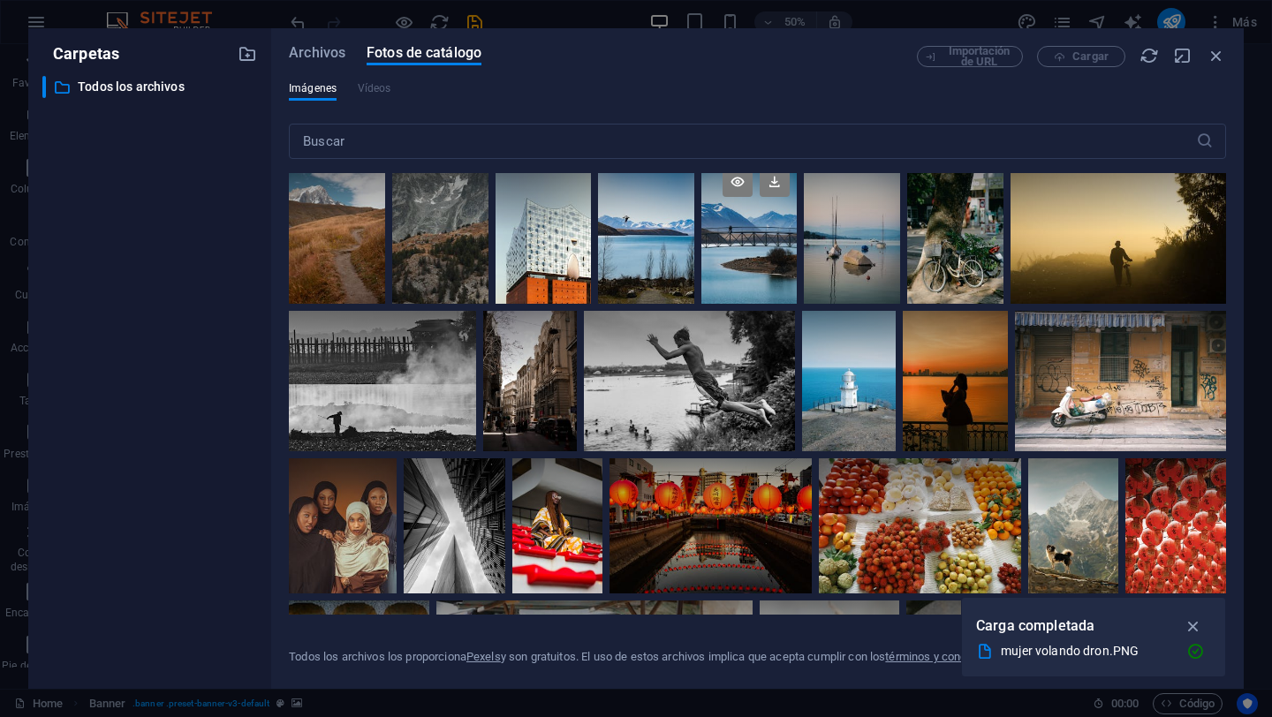
click at [745, 224] on div at bounding box center [749, 232] width 96 height 144
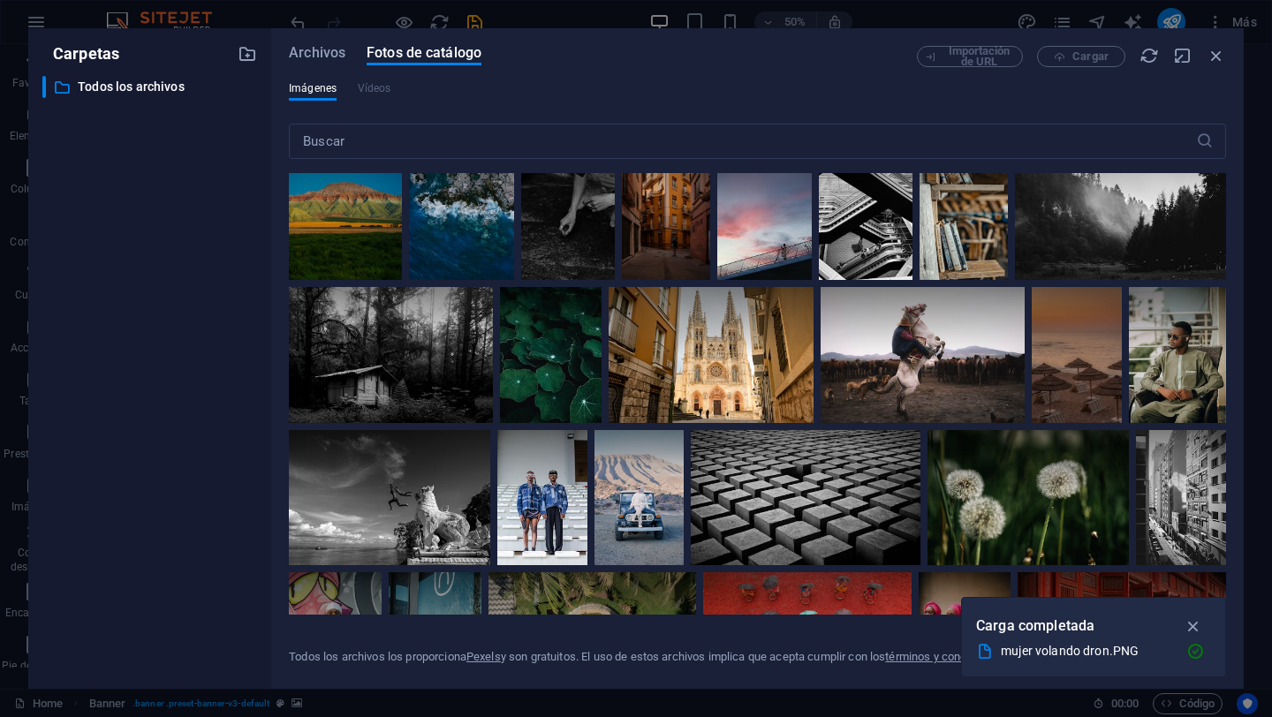
scroll to position [8547, 0]
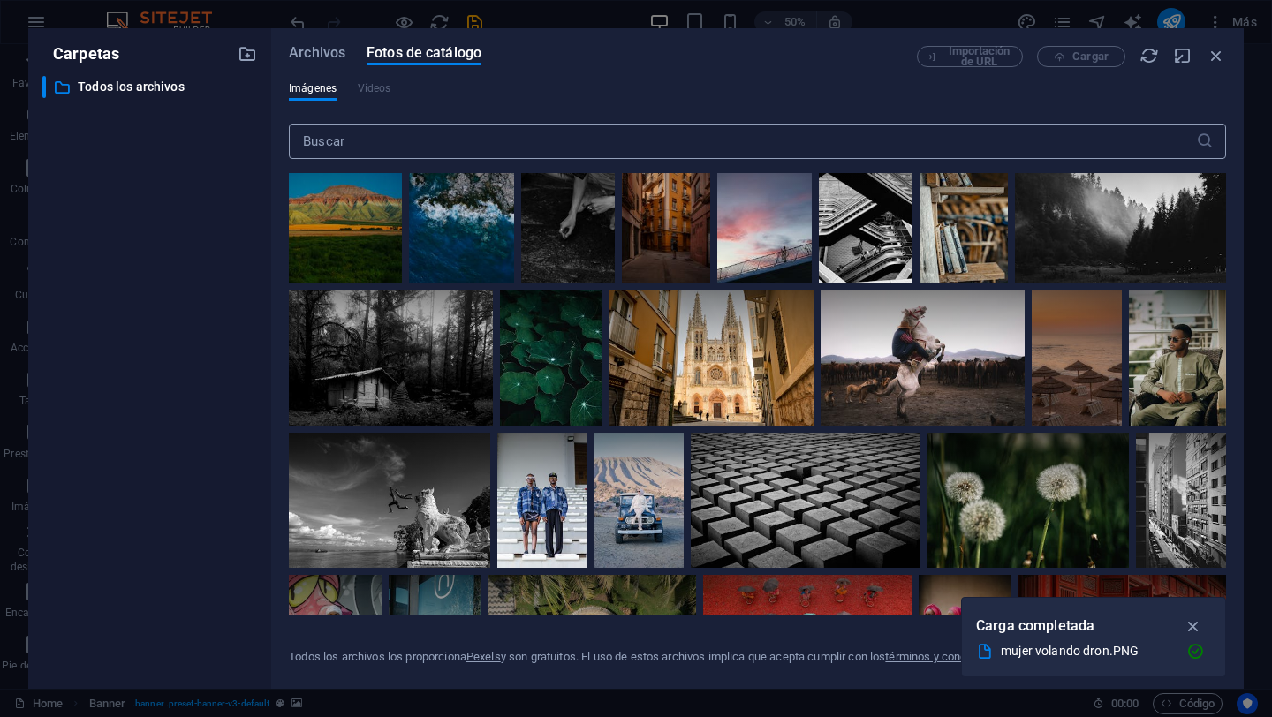
click at [415, 147] on input "text" at bounding box center [742, 141] width 907 height 35
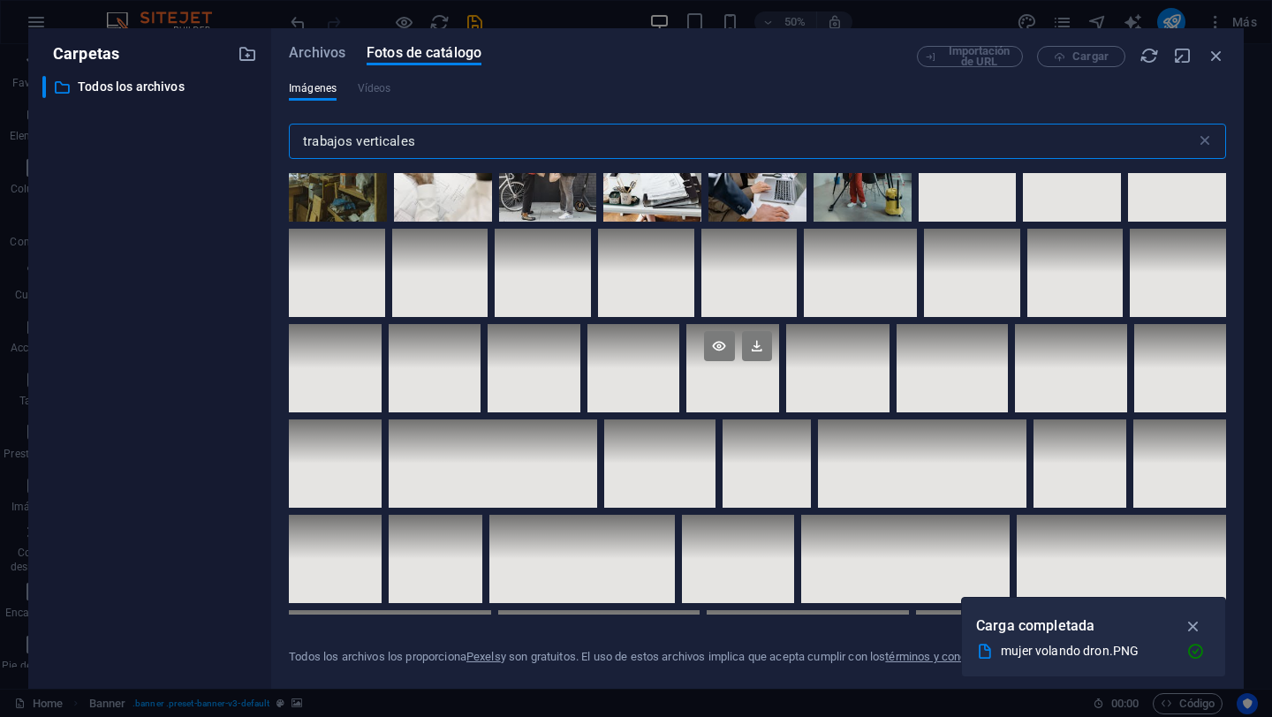
scroll to position [0, 0]
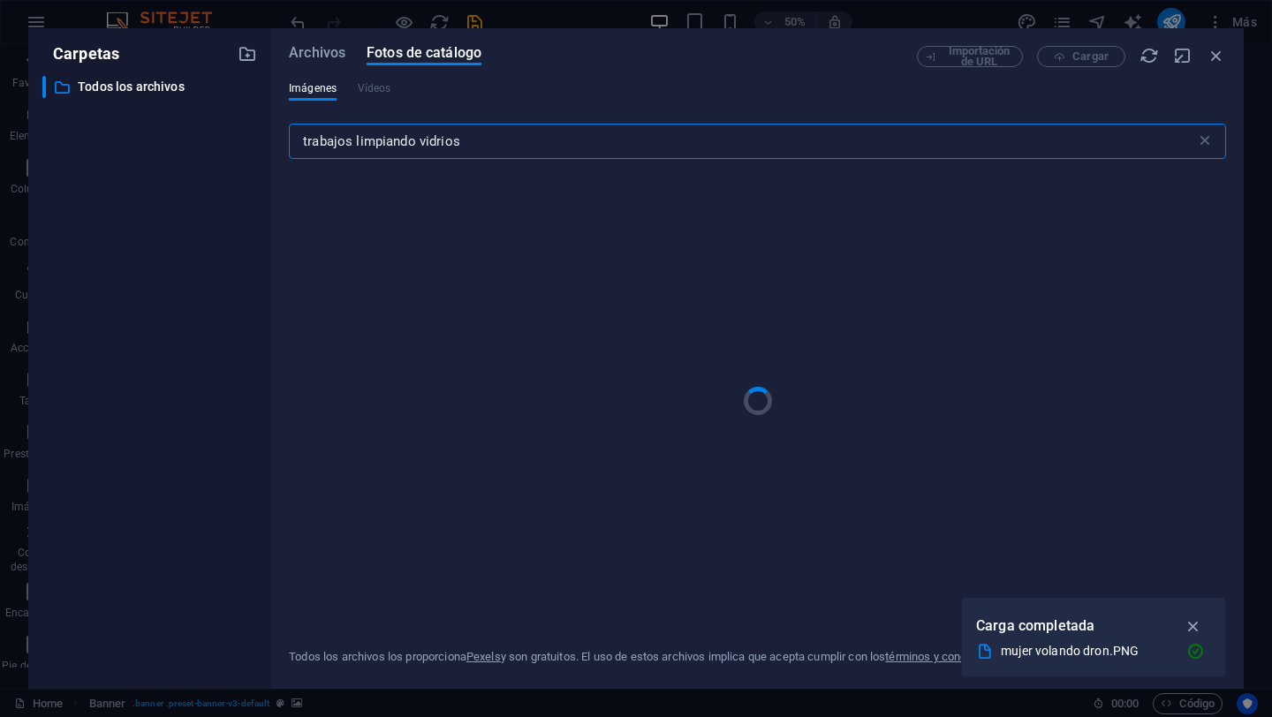
type input "trabajos limpiando vidrios"
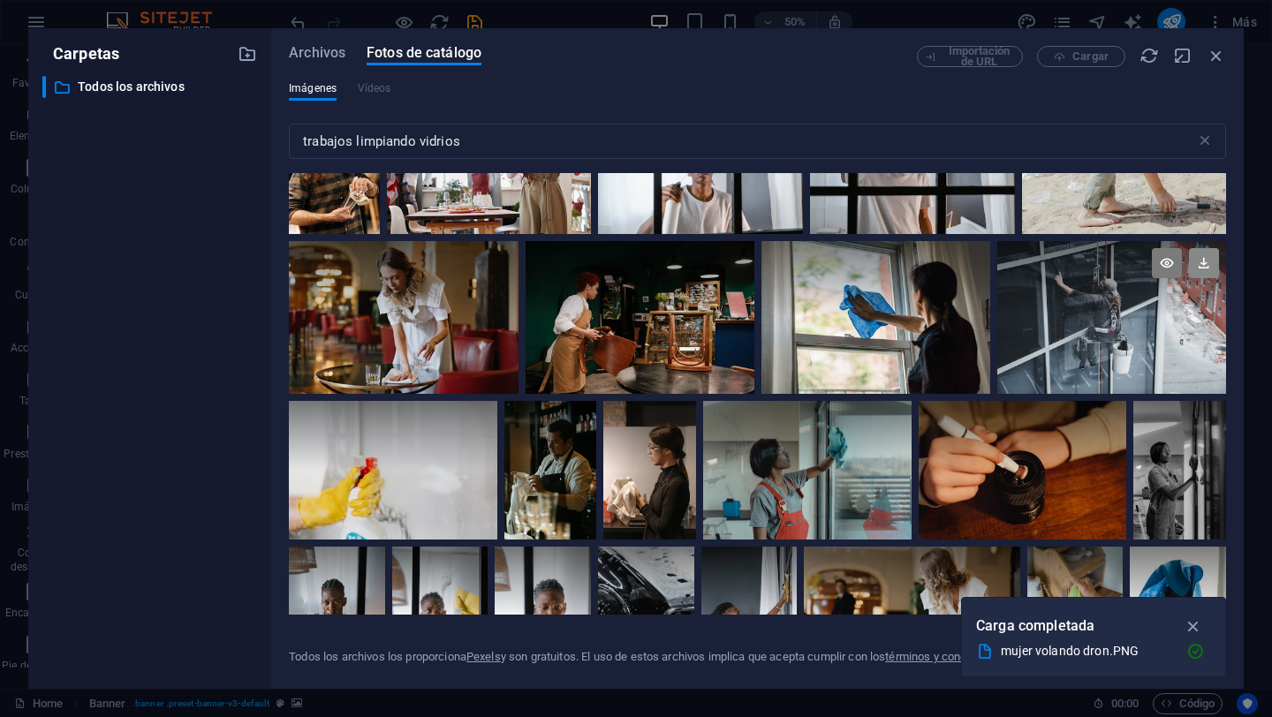
scroll to position [1484, 0]
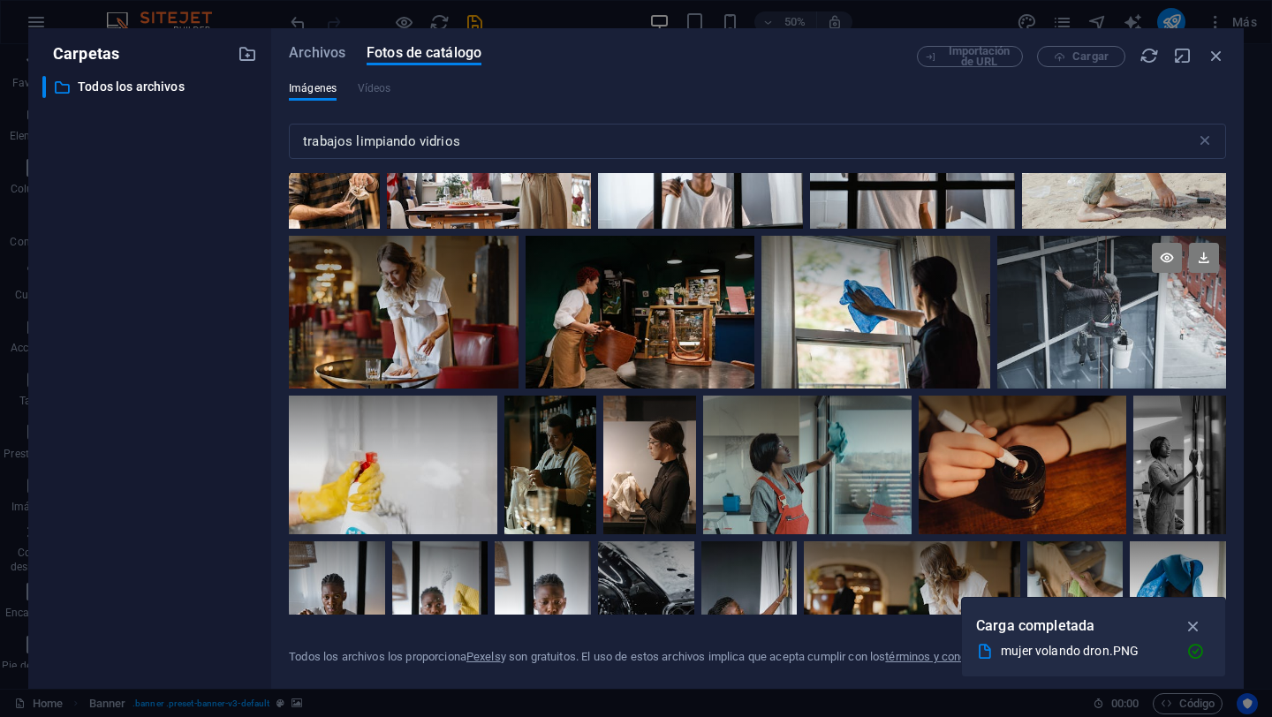
click at [1121, 336] on div at bounding box center [1111, 312] width 229 height 153
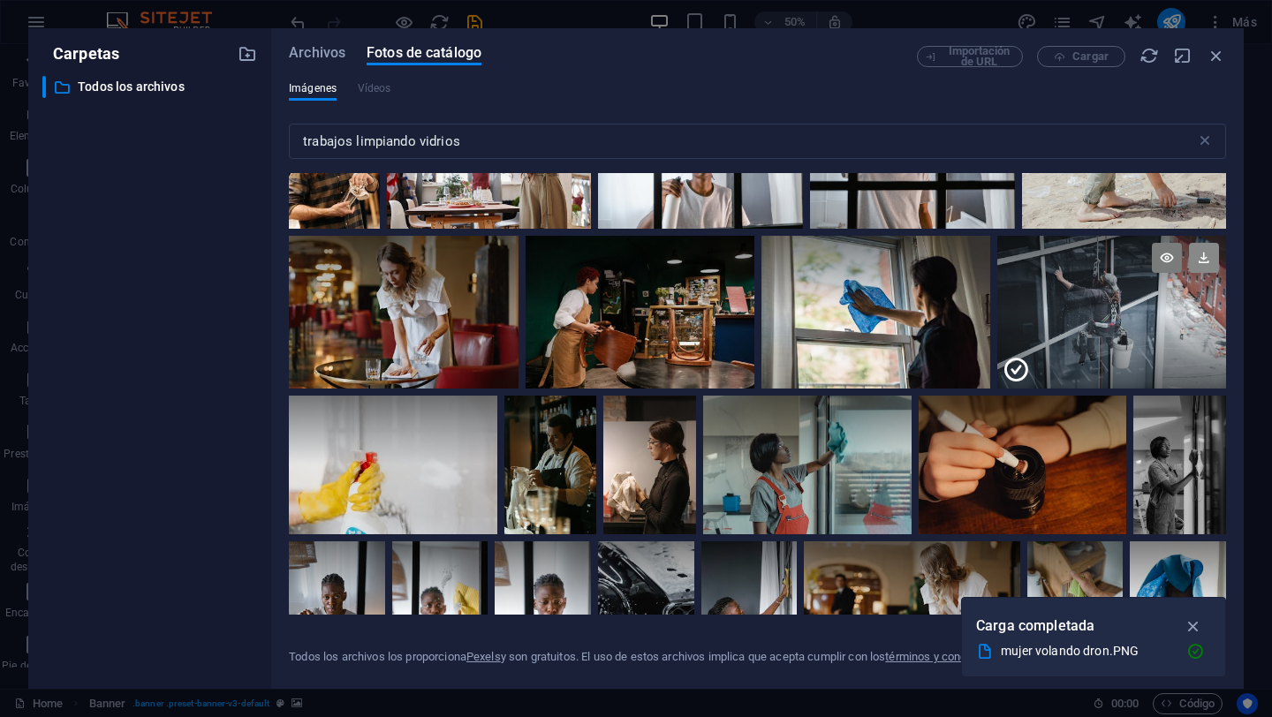
click at [1203, 248] on icon at bounding box center [1204, 258] width 30 height 30
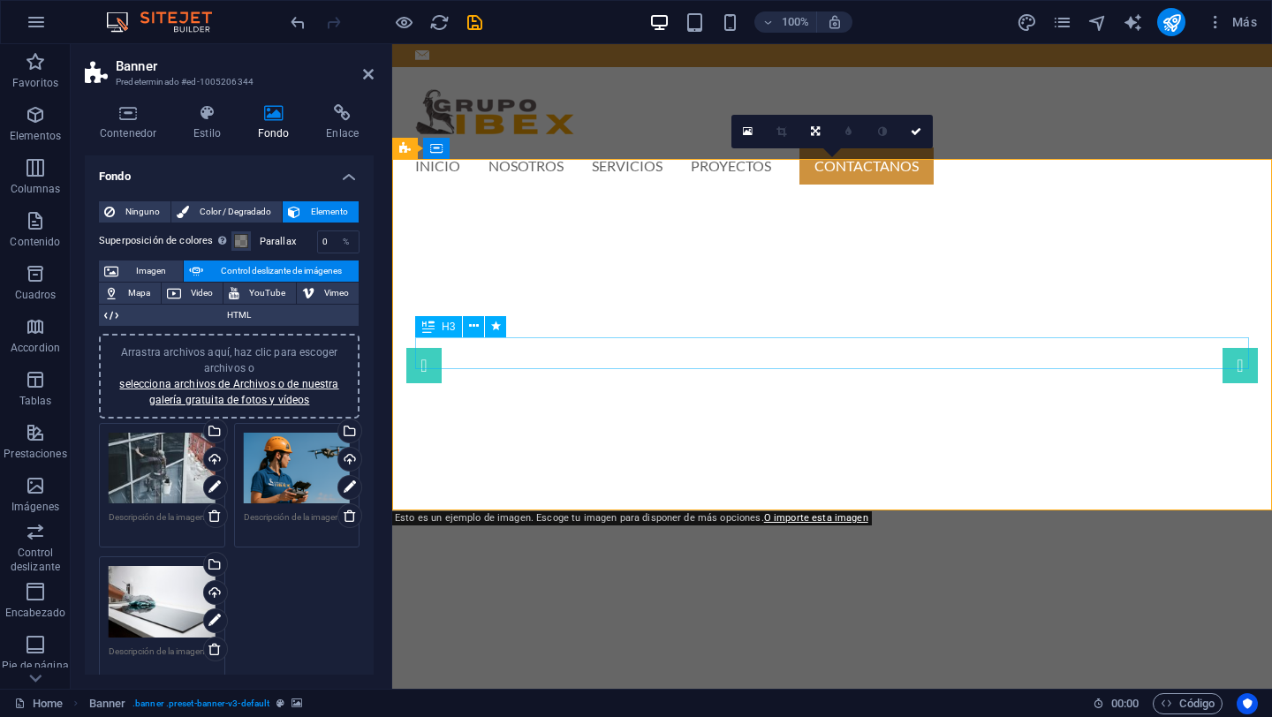
scroll to position [0, 0]
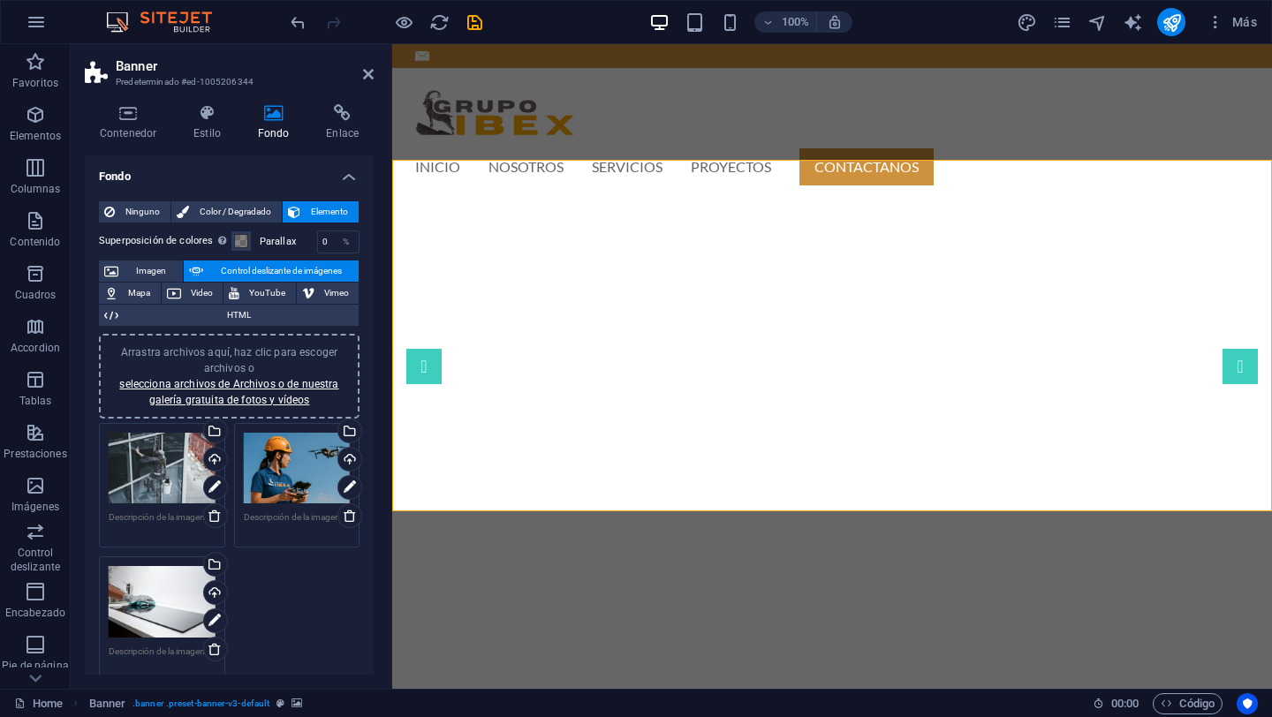
click at [161, 475] on div "Arrastra archivos aquí, haz clic para escoger archivos o selecciona archivos de…" at bounding box center [162, 469] width 107 height 72
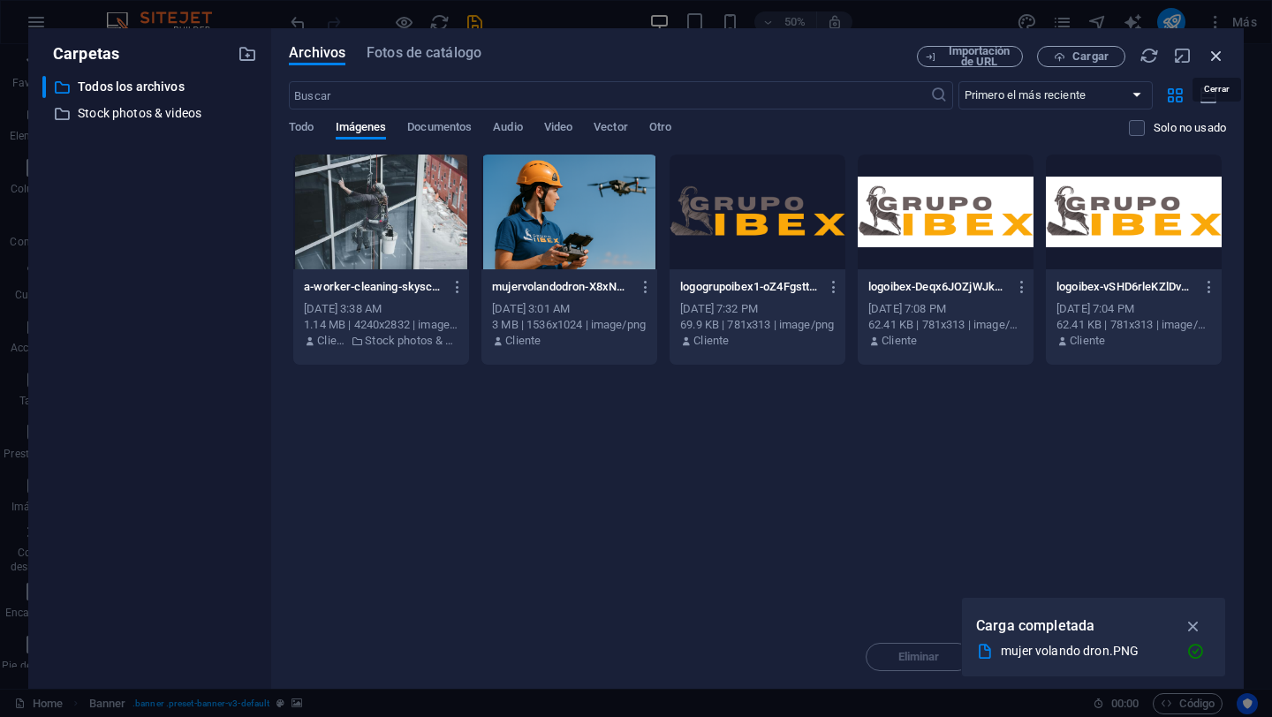
click at [1219, 58] on icon "button" at bounding box center [1215, 55] width 19 height 19
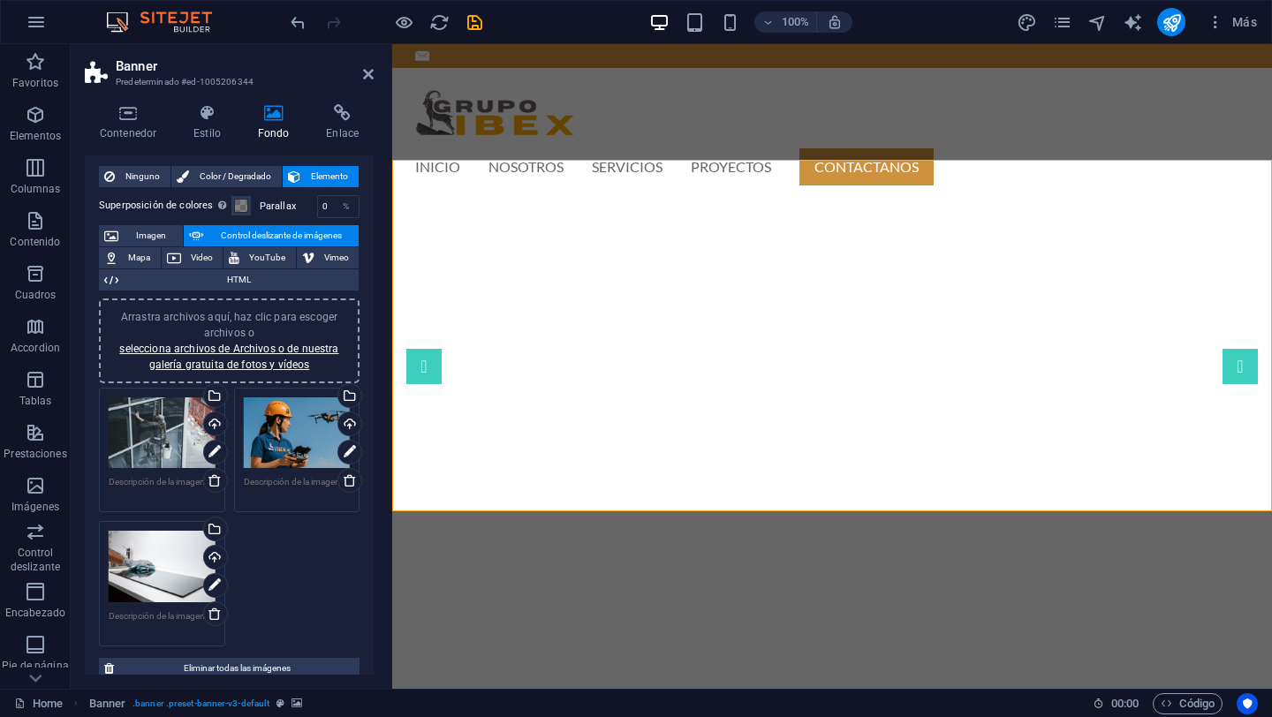
scroll to position [52, 0]
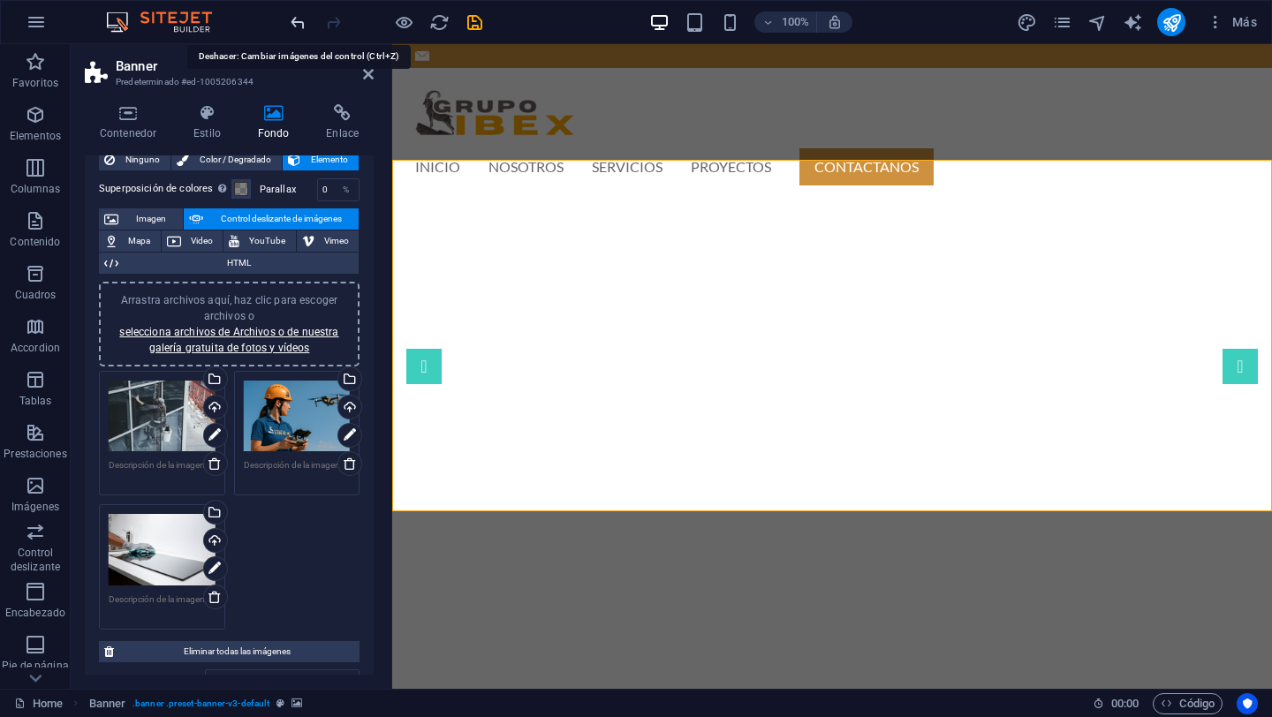
click at [303, 23] on icon "undo" at bounding box center [298, 22] width 20 height 20
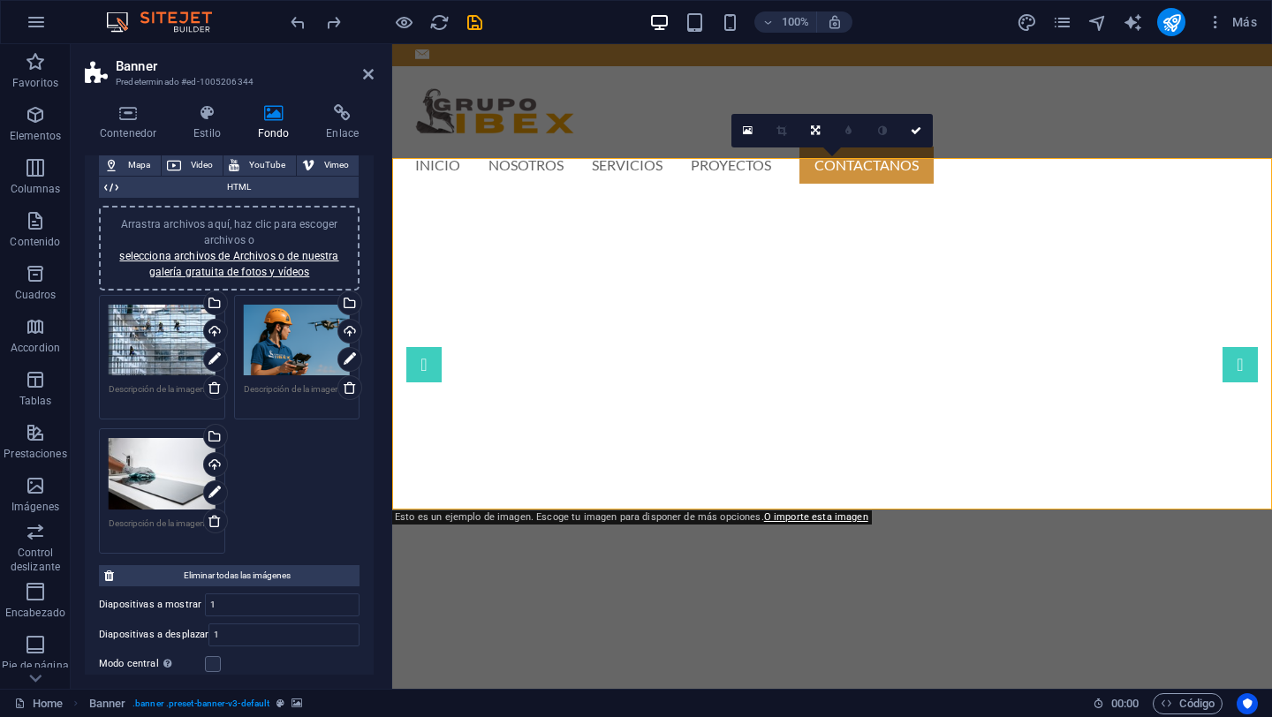
scroll to position [129, 0]
click at [344, 353] on icon at bounding box center [350, 358] width 12 height 21
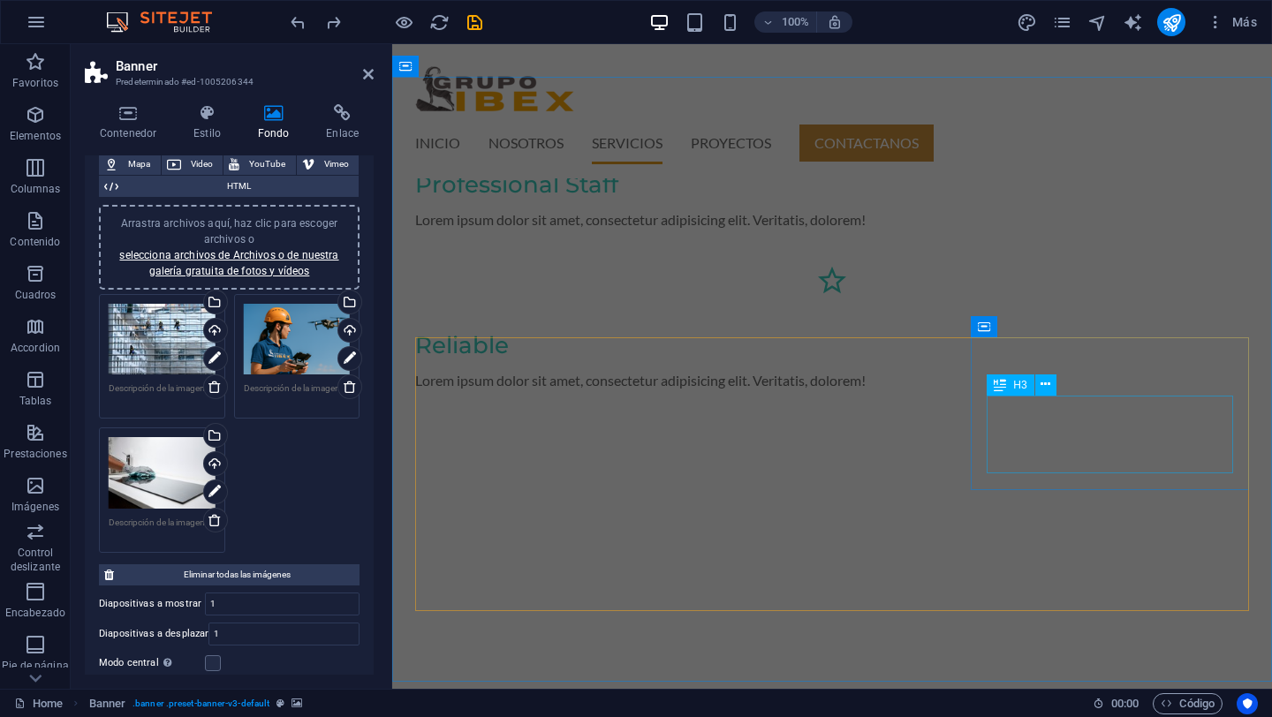
scroll to position [1657, 0]
